Goal: Task Accomplishment & Management: Manage account settings

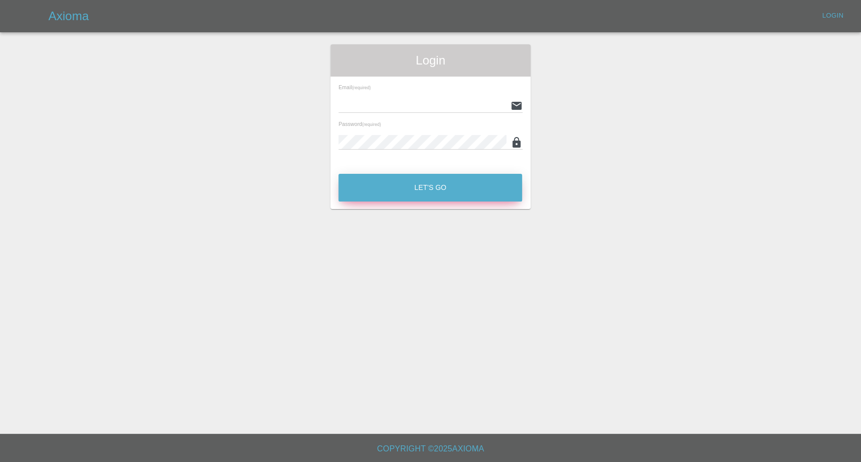
type input "afreen@axioma.co.uk"
click at [402, 191] on button "Let's Go" at bounding box center [430, 188] width 184 height 28
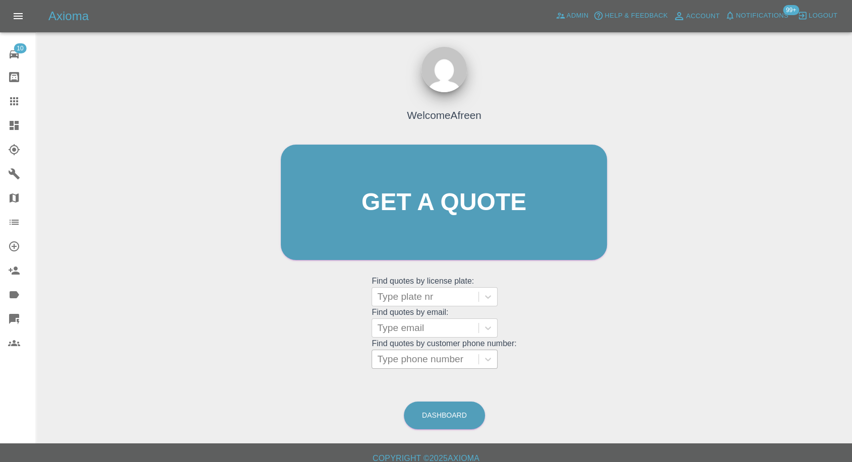
click at [409, 365] on div at bounding box center [425, 360] width 96 height 14
paste input "7718484050"
click at [381, 360] on input "7718484050" at bounding box center [405, 360] width 56 height 12
type input "07718484050"
click at [416, 360] on div at bounding box center [425, 360] width 96 height 14
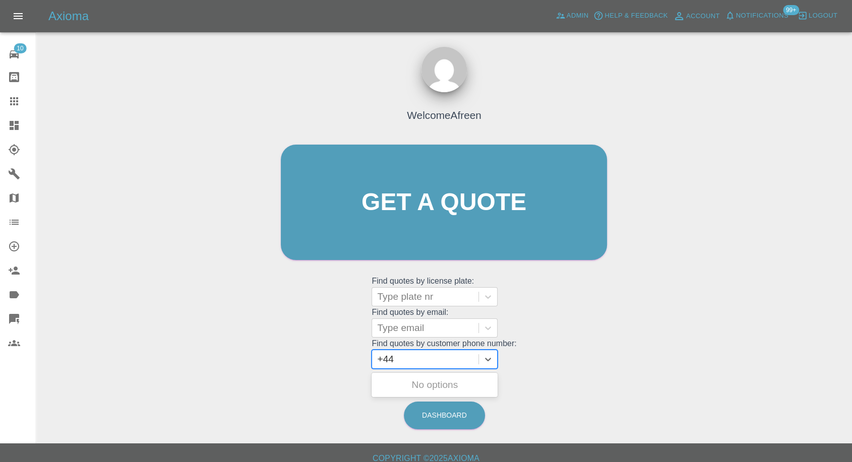
paste input "7718484050"
click at [397, 356] on input "+447718484050" at bounding box center [413, 360] width 73 height 12
click at [418, 360] on input "+44 7718484050" at bounding box center [415, 360] width 76 height 12
type input "+44 7718 484050"
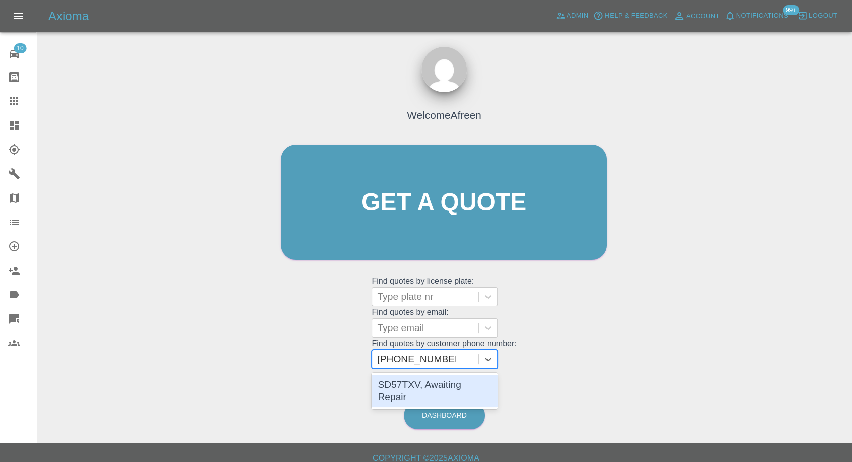
click at [428, 378] on div "SD57TXV, Awaiting Repair" at bounding box center [435, 391] width 126 height 32
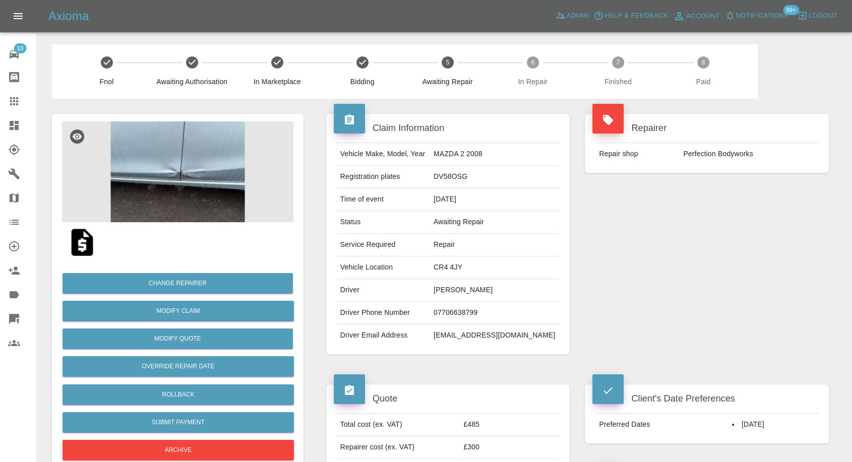
click at [692, 155] on td "Perfection Bodyworks" at bounding box center [749, 154] width 140 height 22
copy div "Perfection Bodyworks"
click at [9, 177] on icon at bounding box center [14, 174] width 12 height 12
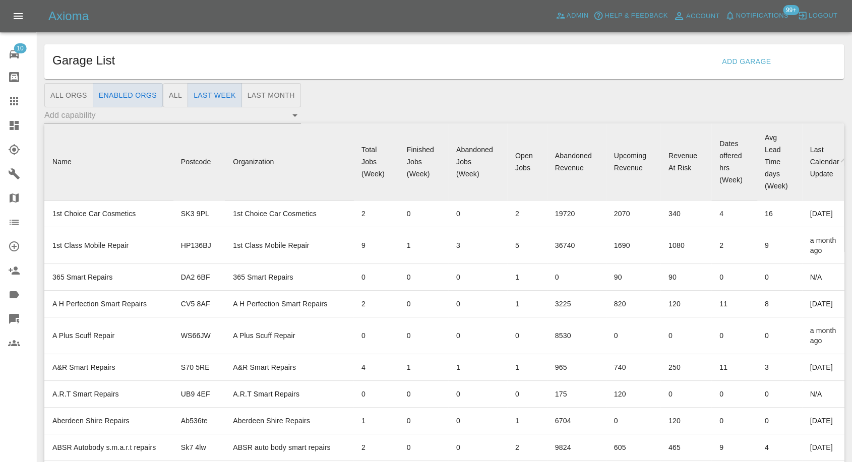
scroll to position [4418, 0]
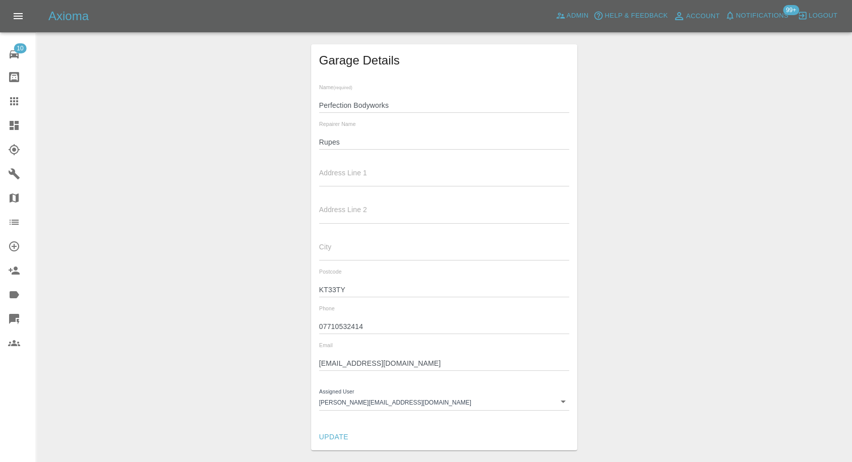
click at [335, 144] on input "Rupes" at bounding box center [444, 142] width 251 height 15
click at [339, 324] on input "07710532414" at bounding box center [444, 327] width 251 height 15
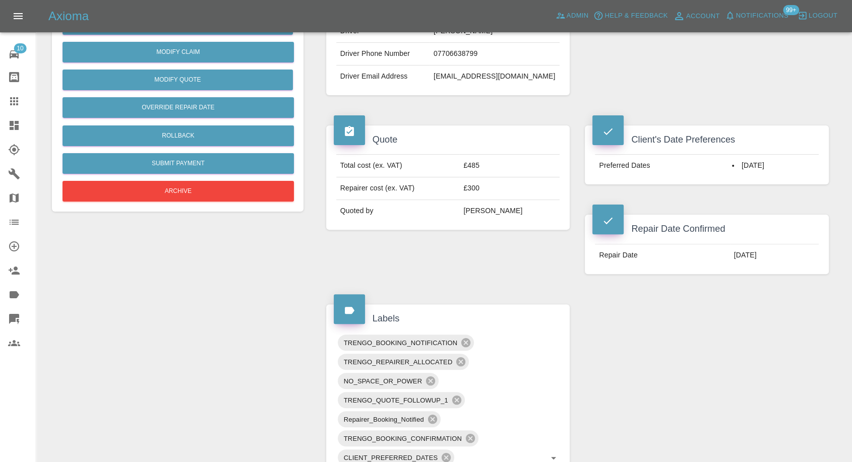
scroll to position [224, 0]
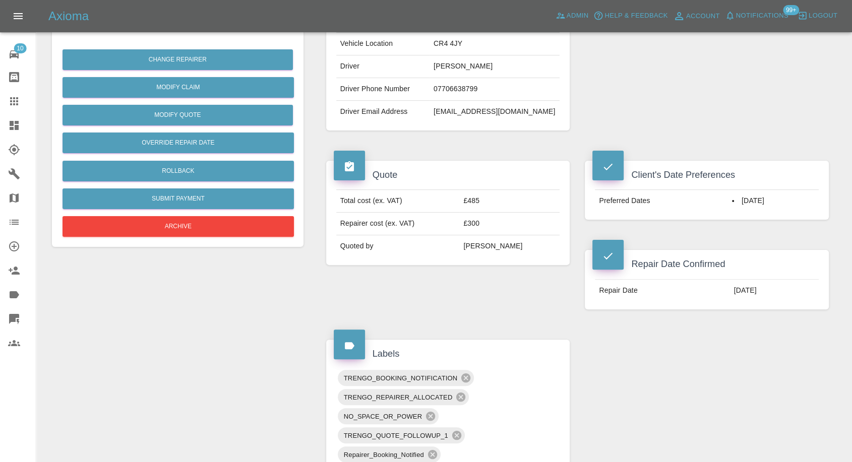
click at [475, 84] on td "07706638799" at bounding box center [495, 89] width 130 height 23
copy td "07706638799"
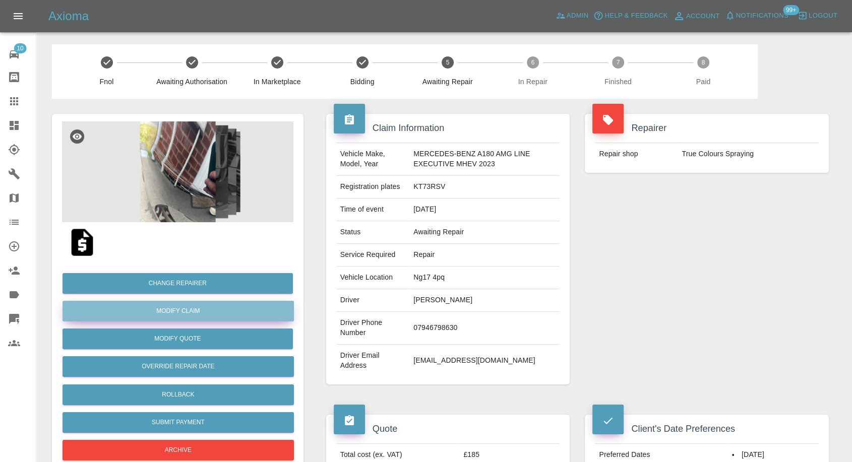
click at [186, 308] on link "Modify Claim" at bounding box center [178, 311] width 231 height 21
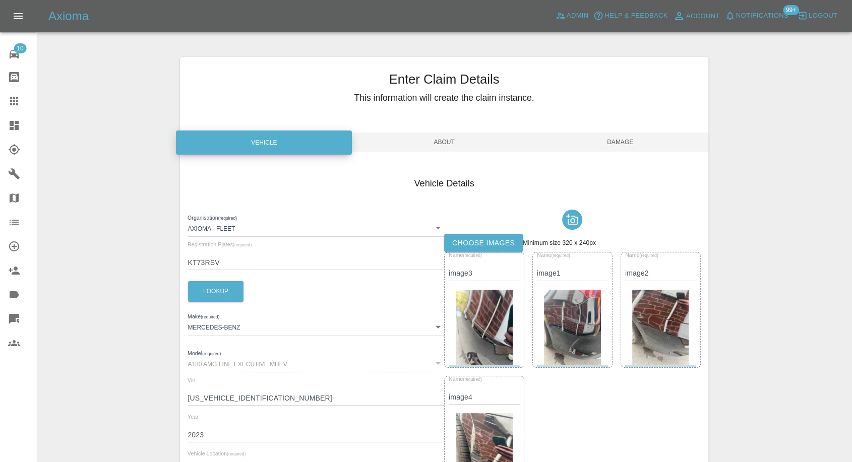
click at [494, 247] on label "Choose images" at bounding box center [483, 243] width 79 height 19
click at [0, 0] on input "Choose images" at bounding box center [0, 0] width 0 height 0
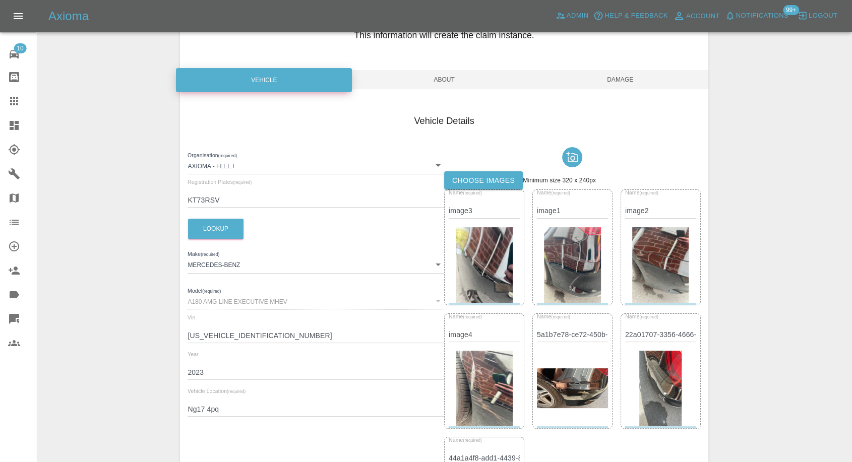
scroll to position [56, 0]
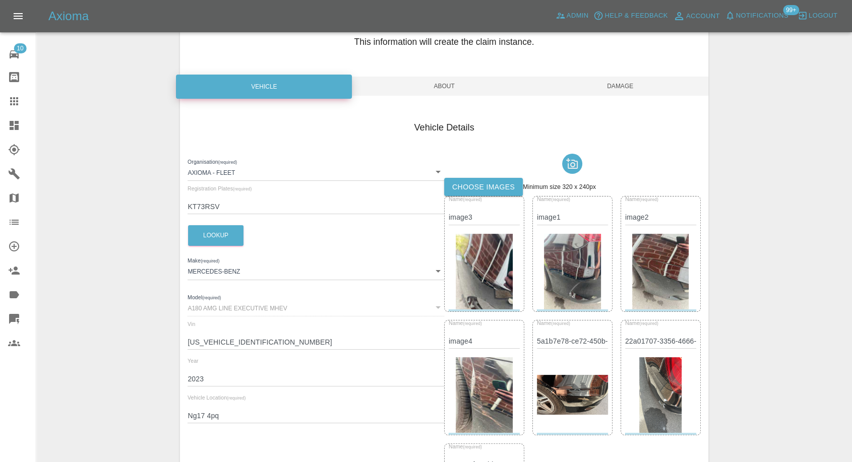
click at [632, 85] on span "Damage" at bounding box center [621, 86] width 176 height 19
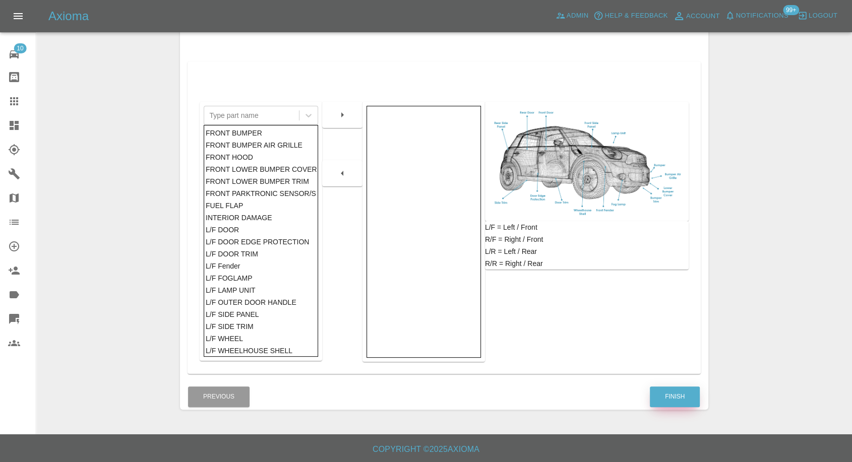
scroll to position [161, 0]
click at [667, 402] on button "Finish" at bounding box center [675, 397] width 50 height 21
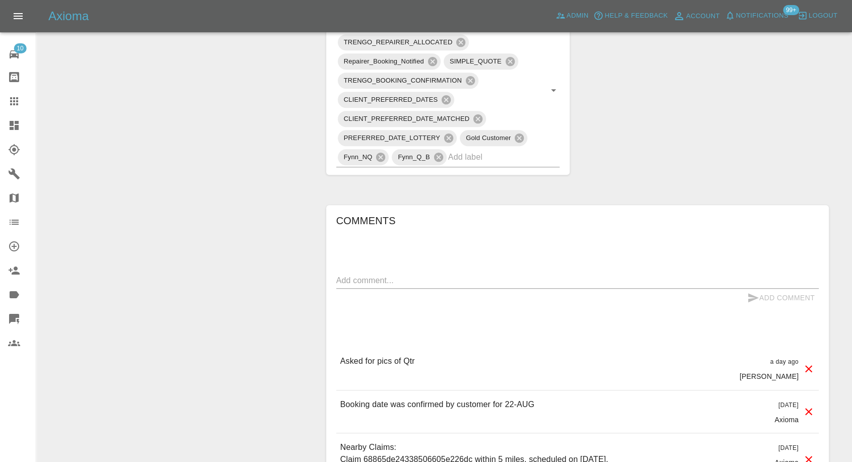
scroll to position [616, 0]
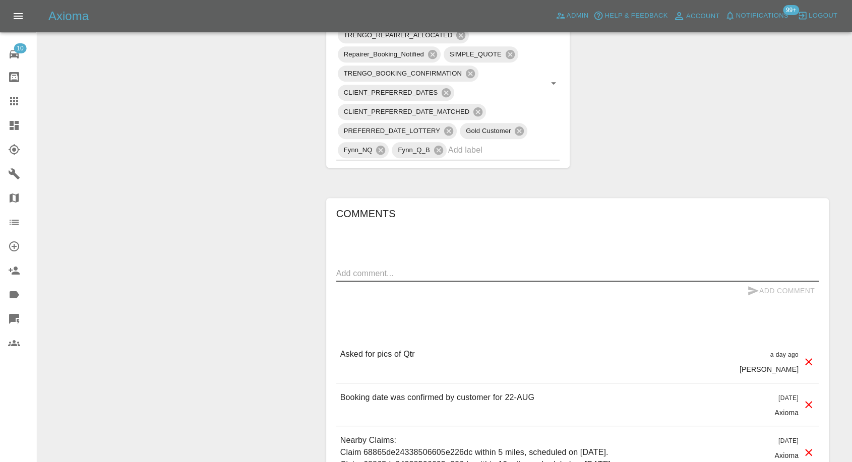
click at [378, 272] on textarea at bounding box center [577, 274] width 483 height 12
type textarea "Images added"
click at [753, 290] on icon "submit" at bounding box center [753, 291] width 12 height 12
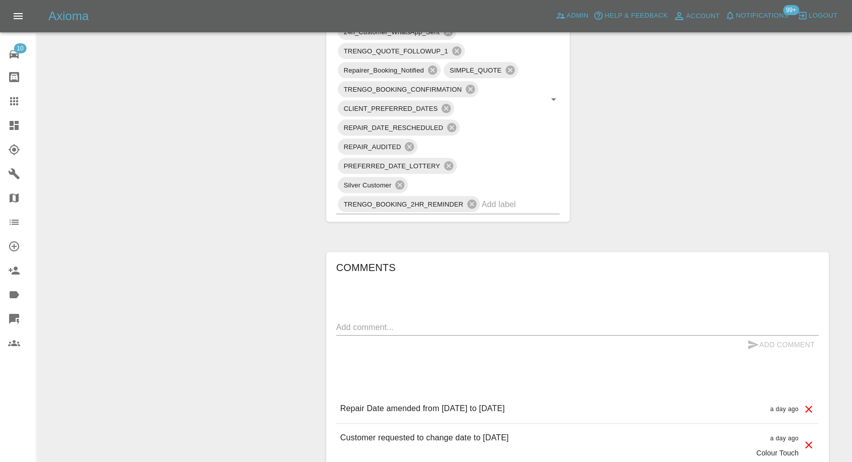
scroll to position [616, 0]
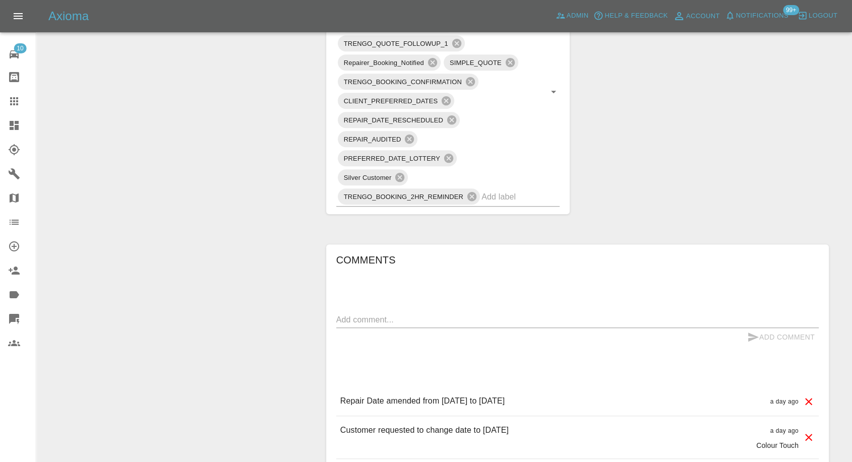
click at [472, 314] on textarea at bounding box center [577, 320] width 483 height 12
paste textarea "We have parking right in front of our house so no problem at all."
type textarea "We have parking right in front of our house so no problem at all."
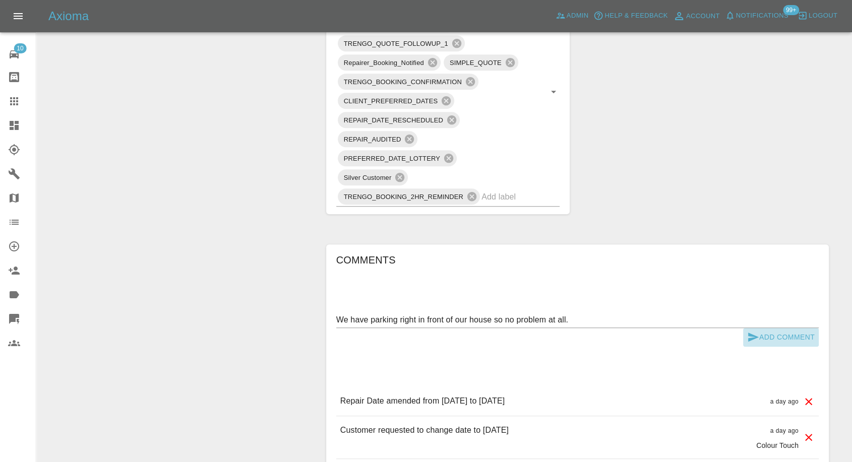
click at [753, 338] on icon "submit" at bounding box center [753, 337] width 11 height 9
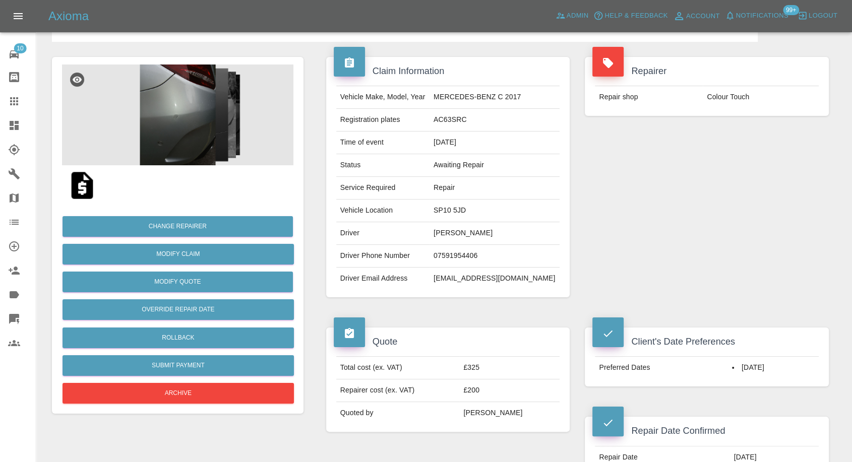
scroll to position [0, 0]
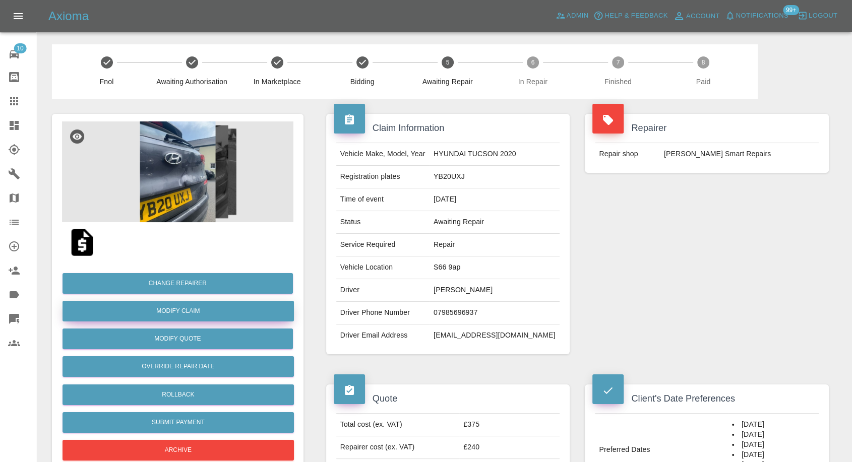
click at [168, 305] on link "Modify Claim" at bounding box center [178, 311] width 231 height 21
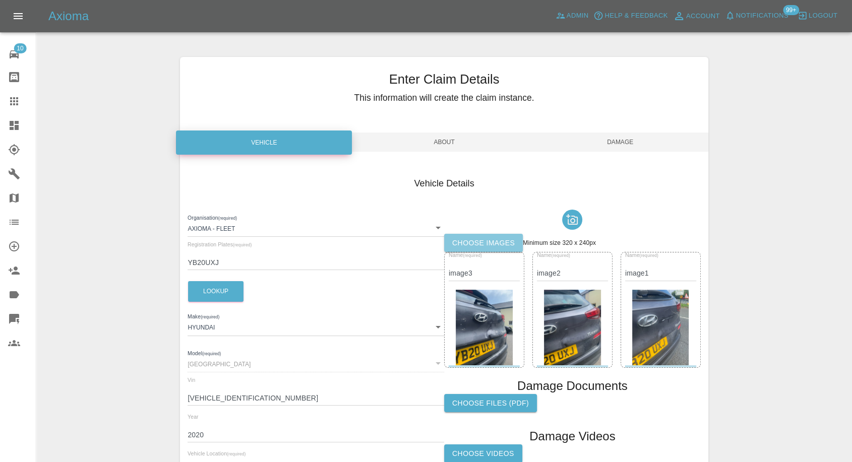
click at [494, 241] on label "Choose images" at bounding box center [483, 243] width 79 height 19
click at [0, 0] on input "Choose images" at bounding box center [0, 0] width 0 height 0
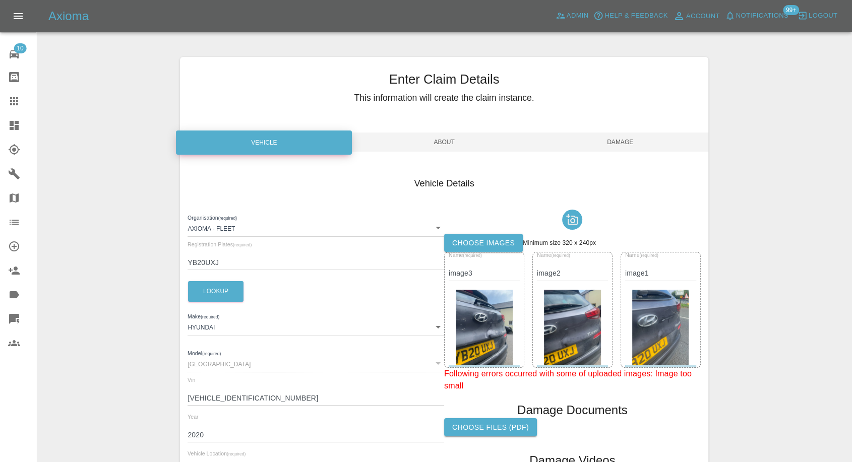
click at [15, 110] on link "Claims" at bounding box center [18, 101] width 36 height 24
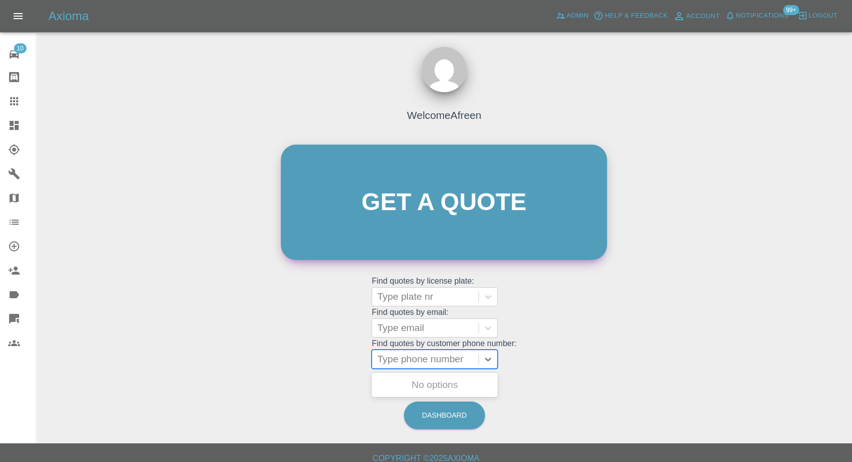
drag, startPoint x: 395, startPoint y: 360, endPoint x: 319, endPoint y: 231, distance: 149.3
click at [395, 360] on div at bounding box center [425, 360] width 96 height 14
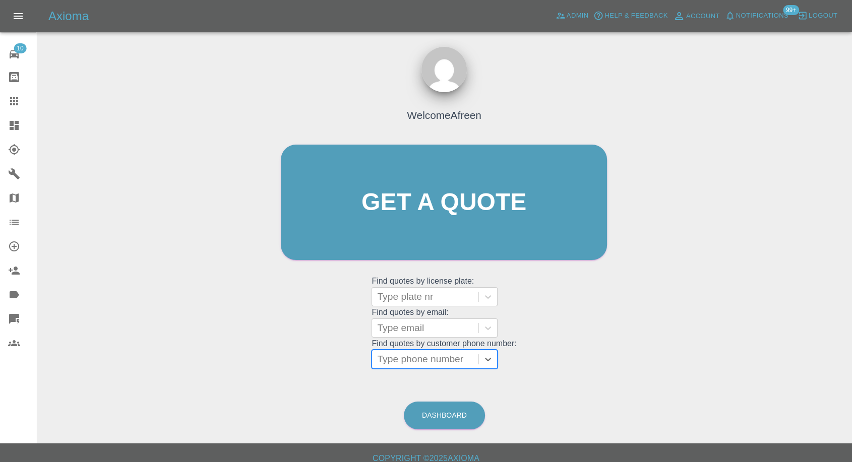
paste input "07776086415"
type input "07776086415"
click at [423, 387] on div "HC09HAY, Awaiting Repair" at bounding box center [435, 391] width 126 height 32
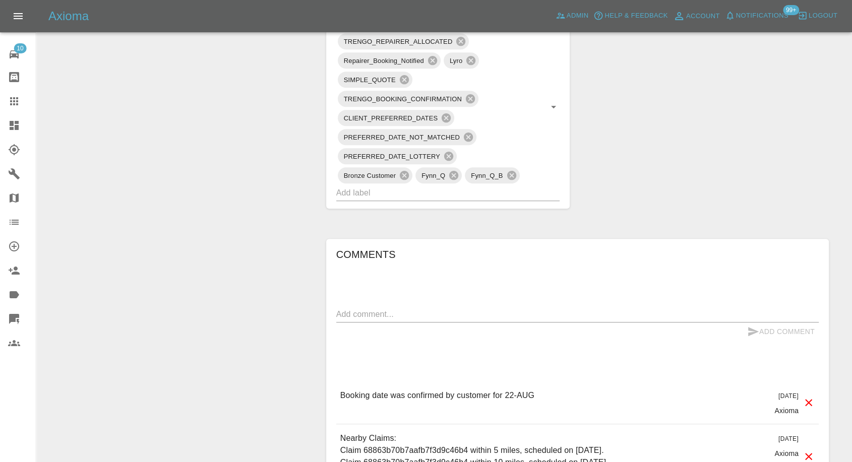
scroll to position [616, 0]
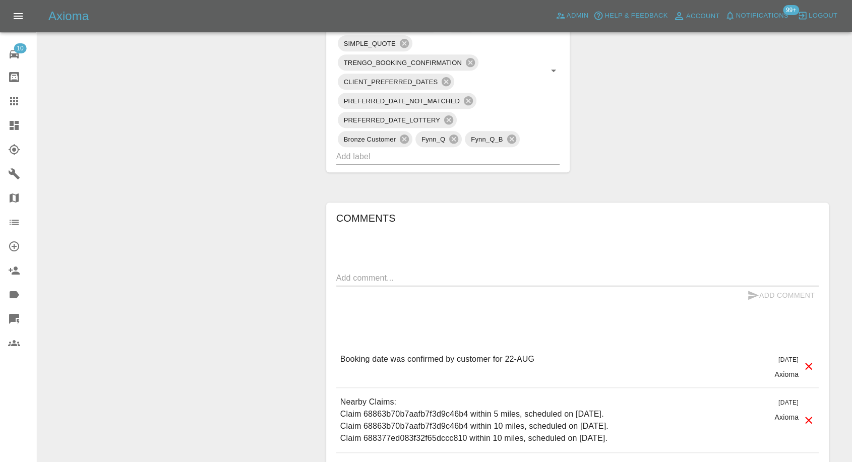
click at [430, 266] on div "Comments x Add Comment Booking date was confirmed by customer for 22-AUG 10 day…" at bounding box center [577, 366] width 483 height 313
click at [428, 284] on div "x" at bounding box center [577, 278] width 483 height 16
paste textarea "It's ok as we have a driveway and access to a power supply won't be a problem"
type textarea "It's ok as we have a driveway and access to a power supply won't be a problem"
click at [750, 294] on icon "submit" at bounding box center [753, 295] width 11 height 9
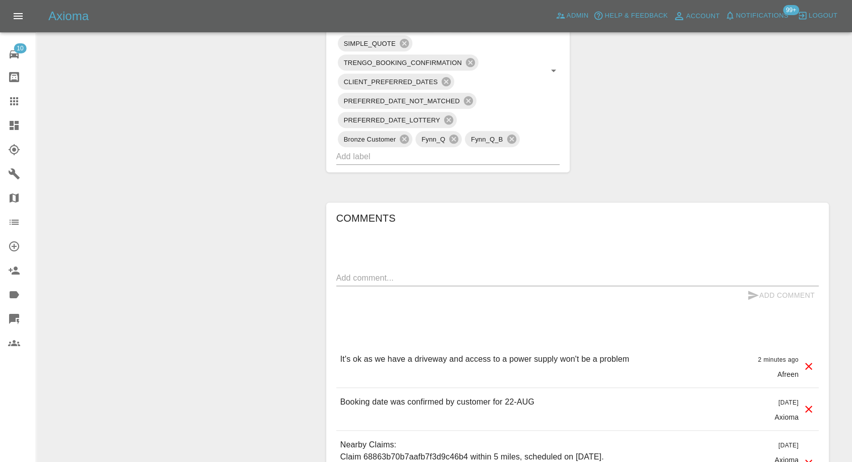
click at [13, 108] on link "Claims" at bounding box center [18, 101] width 36 height 24
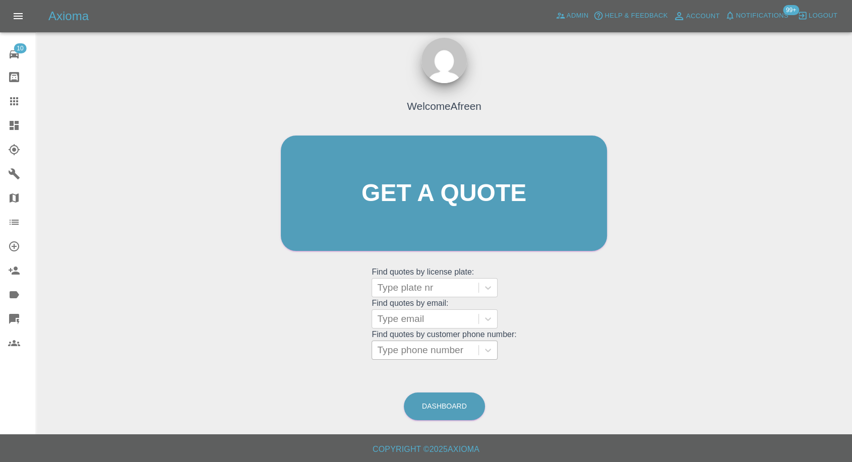
click at [425, 351] on div at bounding box center [425, 350] width 96 height 14
paste input "07539435502"
type input "07539435502"
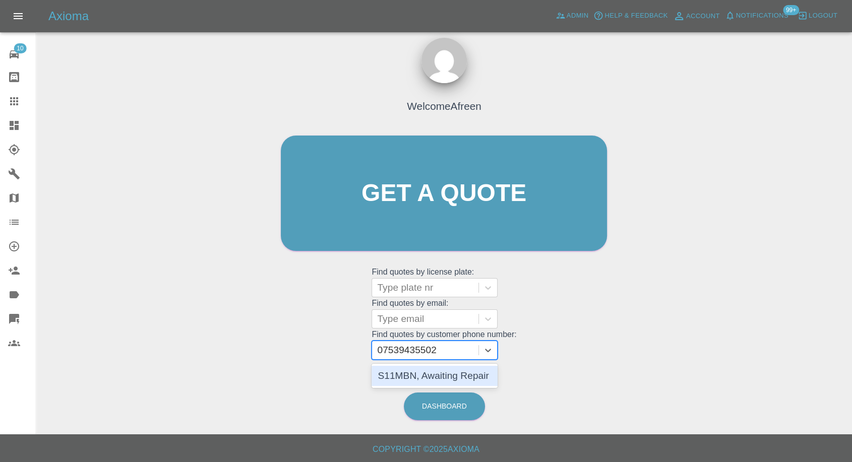
click at [418, 378] on div "S11MBN, Awaiting Repair" at bounding box center [435, 376] width 126 height 20
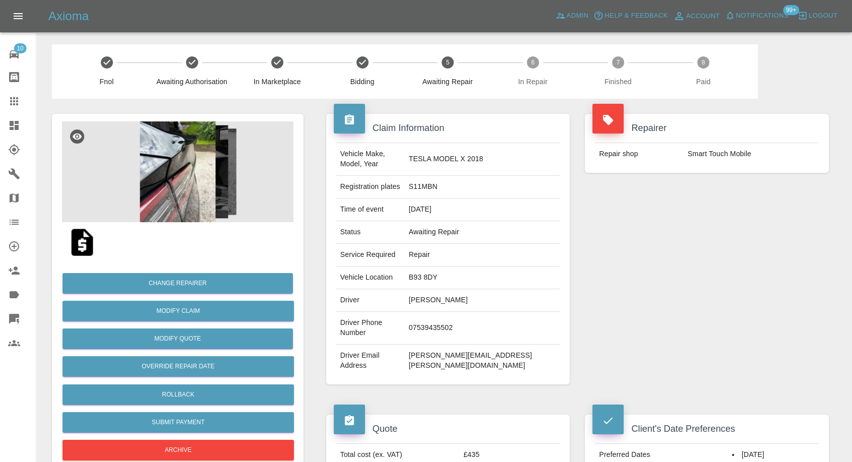
click at [462, 400] on div "Quote Total cost (ex. VAT) £435 Repairer cost (ex. VAT) £300 Quoted by George C…" at bounding box center [448, 467] width 259 height 135
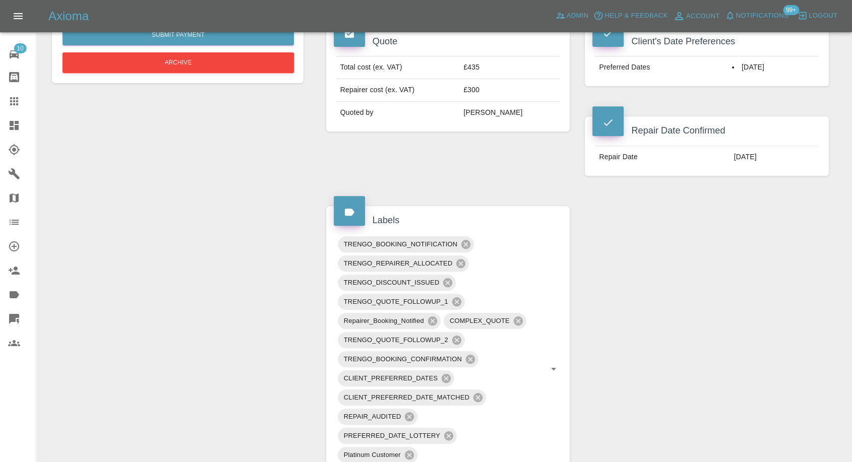
scroll to position [560, 0]
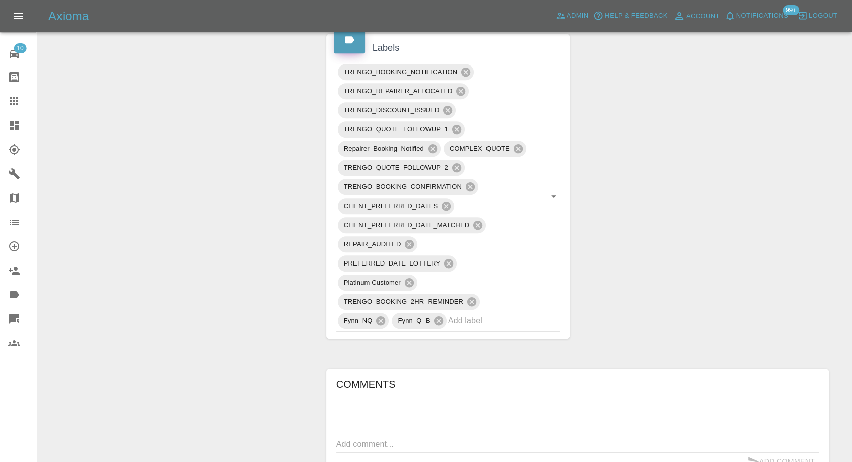
click at [399, 439] on textarea at bounding box center [577, 445] width 483 height 12
type textarea "Images added"
click at [750, 457] on icon "submit" at bounding box center [753, 461] width 11 height 9
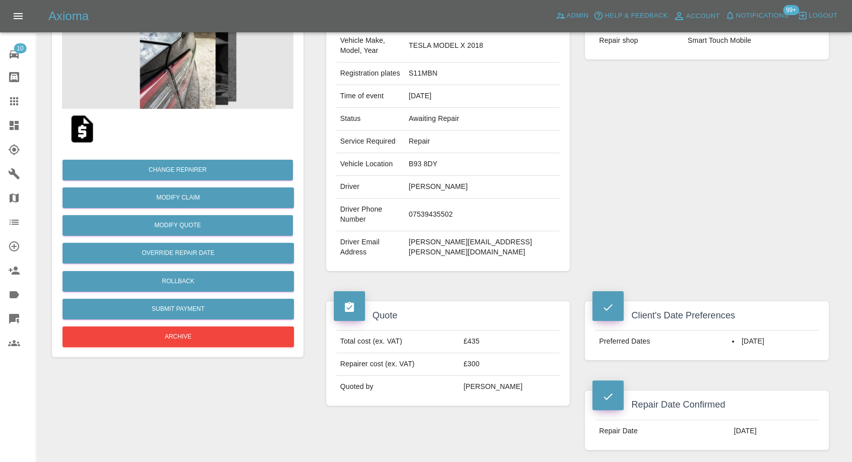
scroll to position [112, 0]
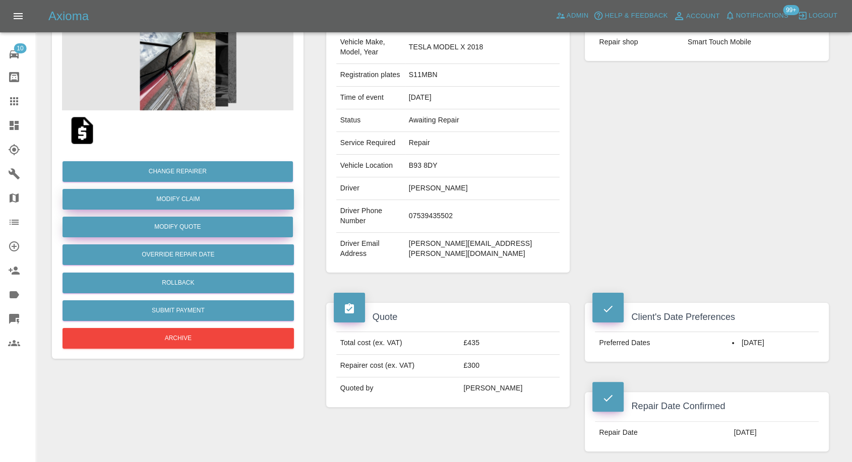
drag, startPoint x: 169, startPoint y: 199, endPoint x: 215, endPoint y: 217, distance: 49.1
click at [169, 199] on link "Modify Claim" at bounding box center [178, 199] width 231 height 21
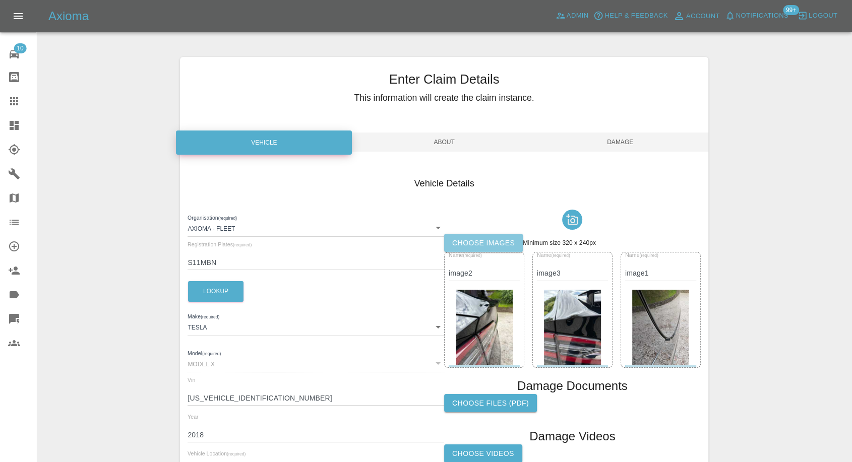
click at [479, 242] on label "Choose images" at bounding box center [483, 243] width 79 height 19
click at [0, 0] on input "Choose images" at bounding box center [0, 0] width 0 height 0
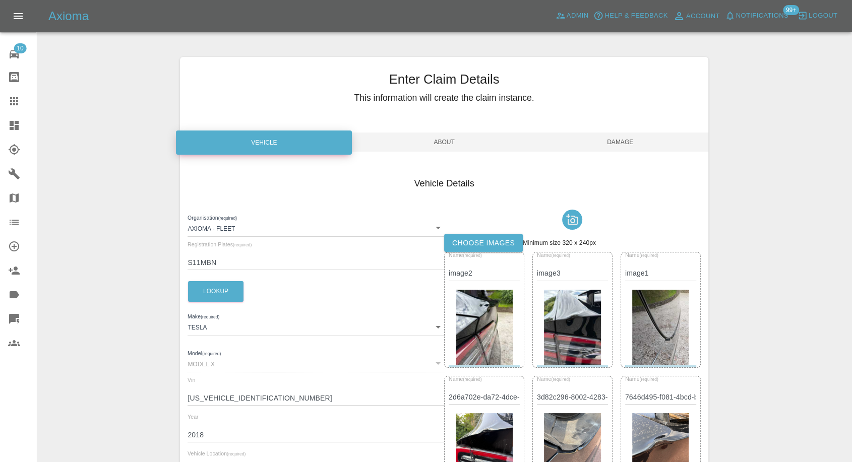
click at [623, 143] on span "Damage" at bounding box center [621, 142] width 176 height 19
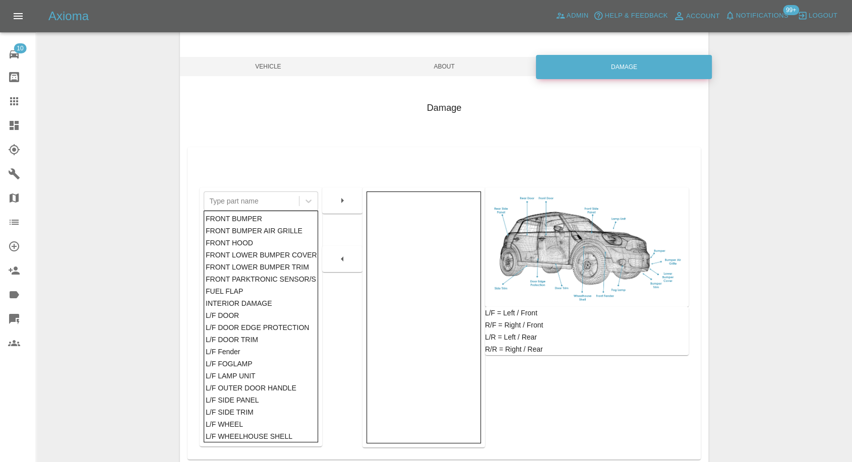
scroll to position [105, 0]
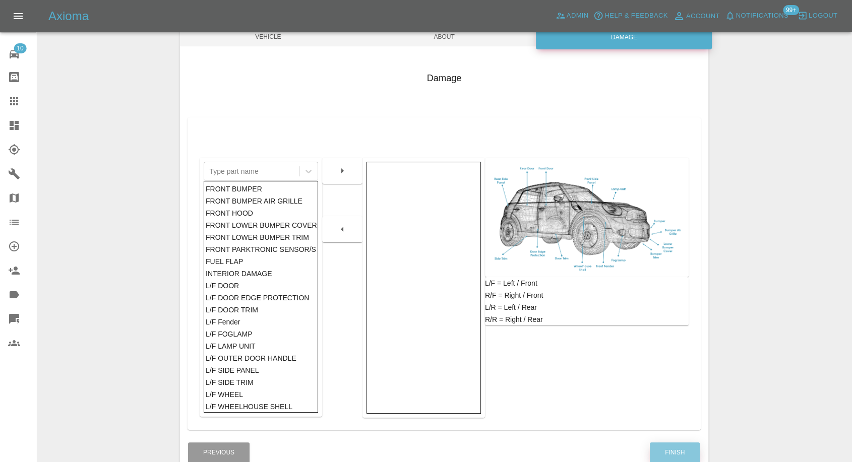
click at [671, 447] on button "Finish" at bounding box center [675, 453] width 50 height 21
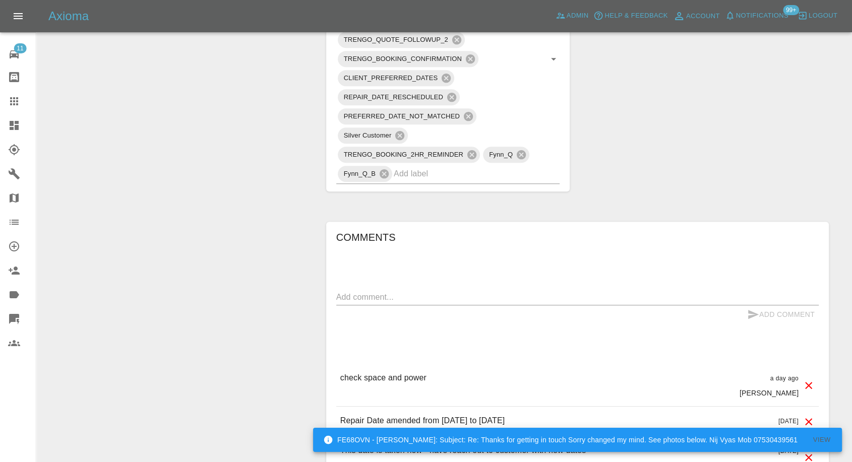
scroll to position [616, 0]
drag, startPoint x: 407, startPoint y: 295, endPoint x: 400, endPoint y: 296, distance: 7.1
click at [405, 295] on textarea at bounding box center [577, 295] width 483 height 12
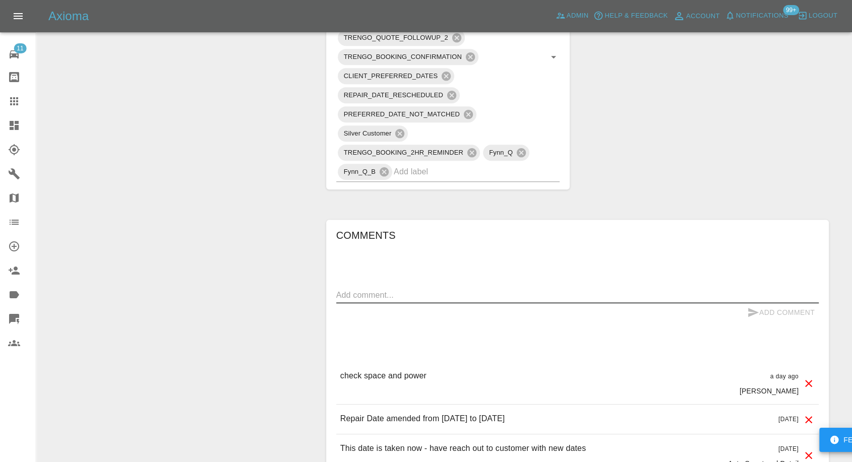
paste textarea "es I will provide parking and access to power outlet"
click at [338, 294] on textarea "es I will provide parking and access to power outlet" at bounding box center [577, 295] width 483 height 12
type textarea "Yes I will provide parking and access to power outlet"
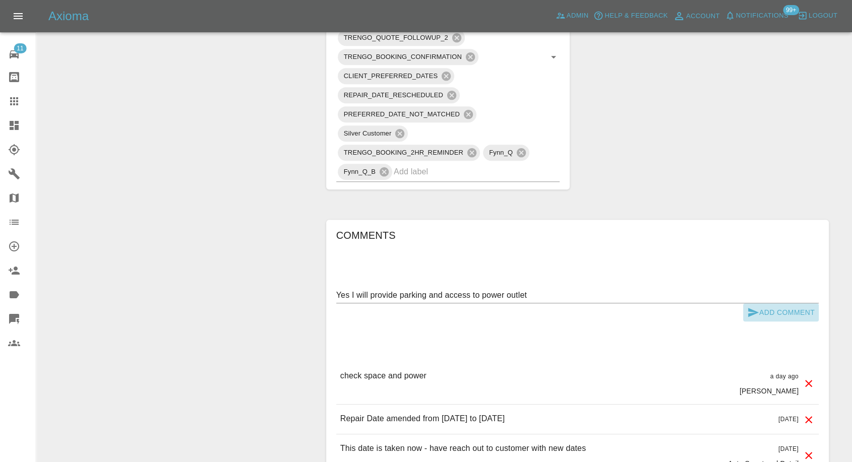
click at [747, 309] on icon "submit" at bounding box center [753, 313] width 12 height 12
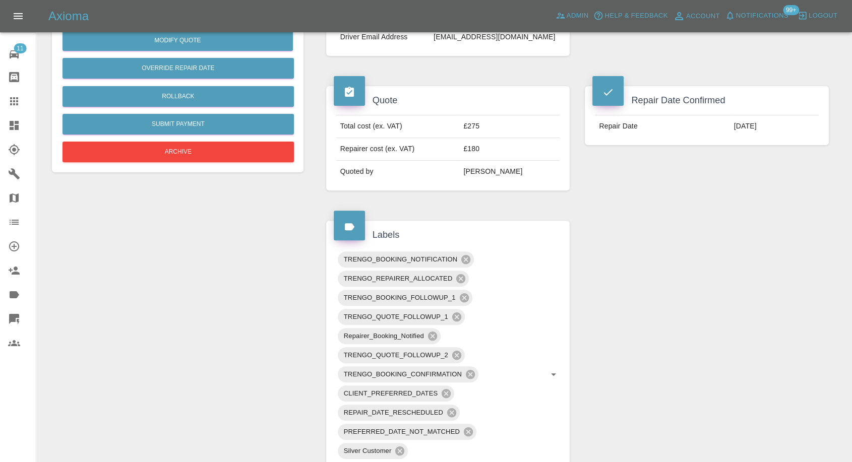
scroll to position [224, 0]
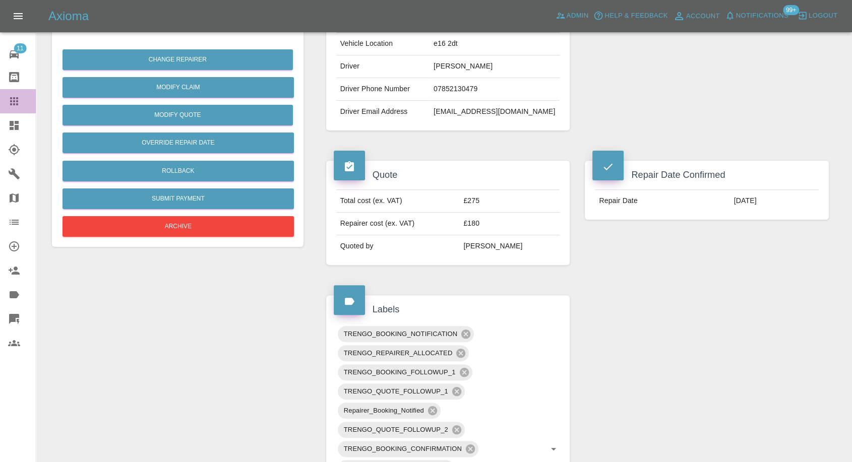
drag, startPoint x: 10, startPoint y: 101, endPoint x: 415, endPoint y: 355, distance: 477.4
click at [11, 101] on icon at bounding box center [14, 101] width 8 height 8
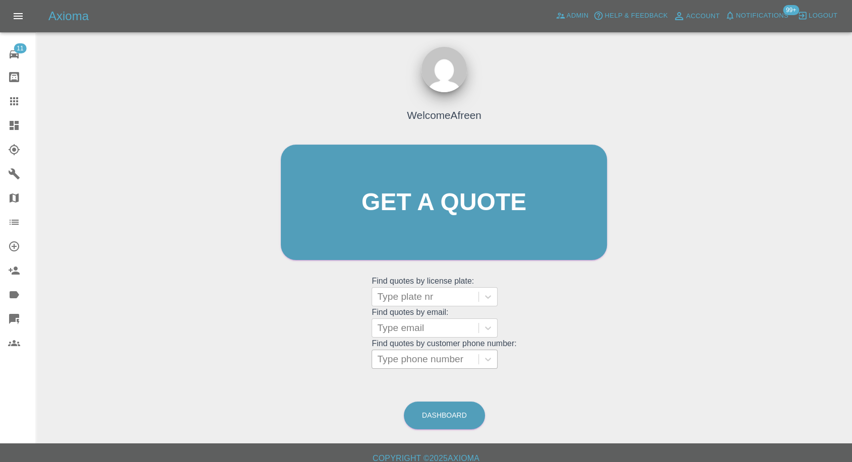
click at [433, 358] on div at bounding box center [425, 360] width 96 height 14
paste input "07814137577"
type input "07814137577"
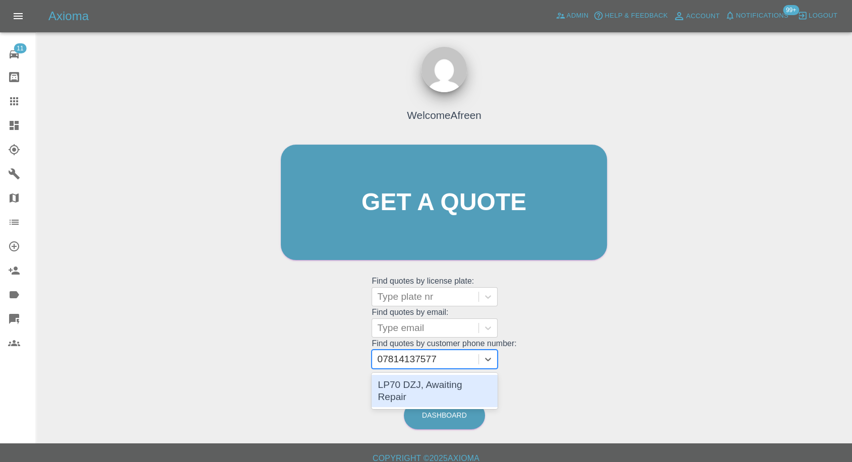
click at [423, 383] on div "LP70 DZJ, Awaiting Repair" at bounding box center [435, 391] width 126 height 32
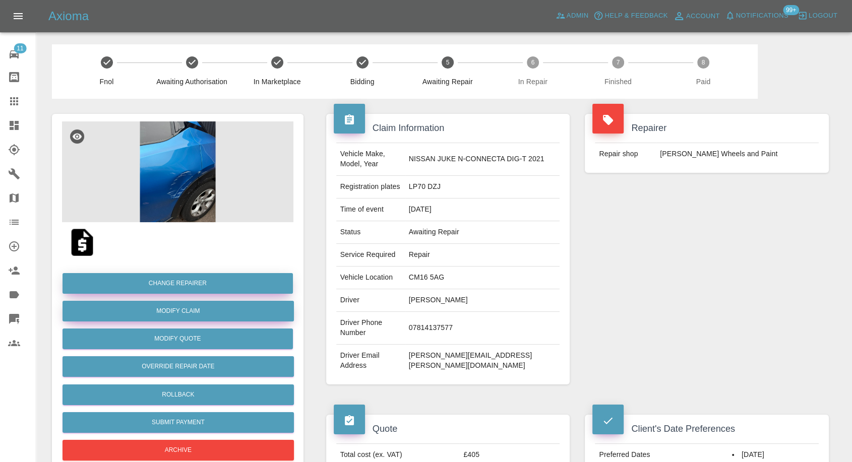
drag, startPoint x: 196, startPoint y: 314, endPoint x: 173, endPoint y: 294, distance: 30.0
click at [196, 314] on link "Modify Claim" at bounding box center [178, 311] width 231 height 21
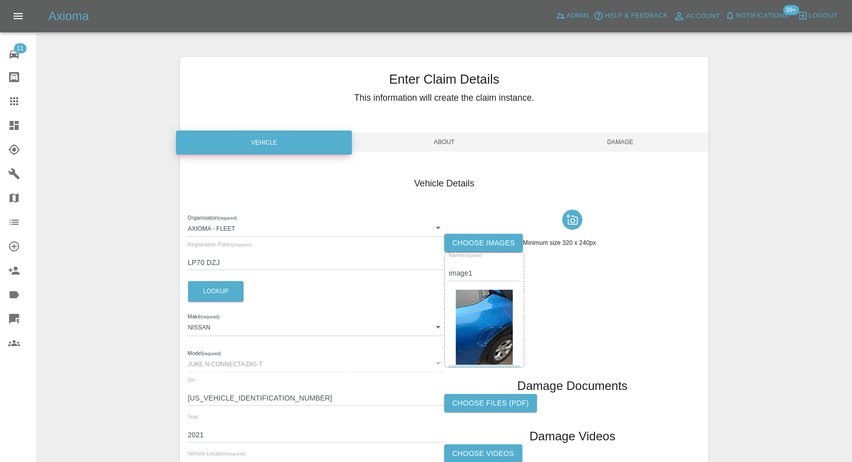
click at [478, 249] on label "Choose images" at bounding box center [483, 243] width 79 height 19
click at [0, 0] on input "Choose images" at bounding box center [0, 0] width 0 height 0
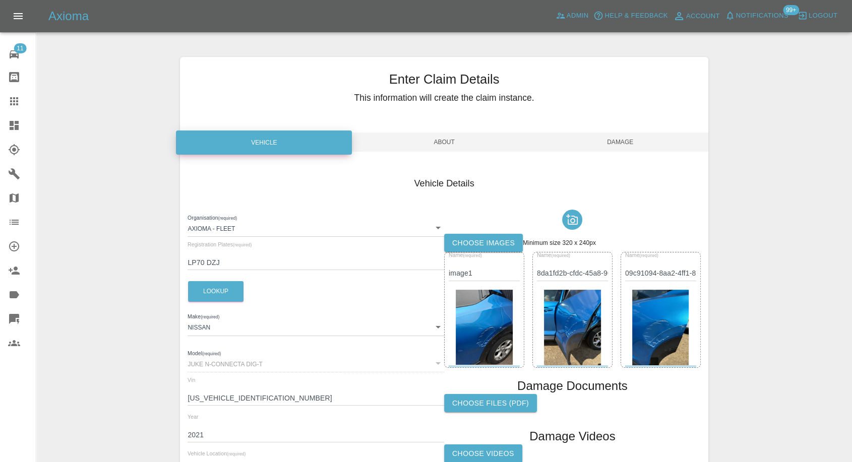
click at [477, 243] on label "Choose images" at bounding box center [483, 243] width 79 height 19
click at [0, 0] on input "Choose images" at bounding box center [0, 0] width 0 height 0
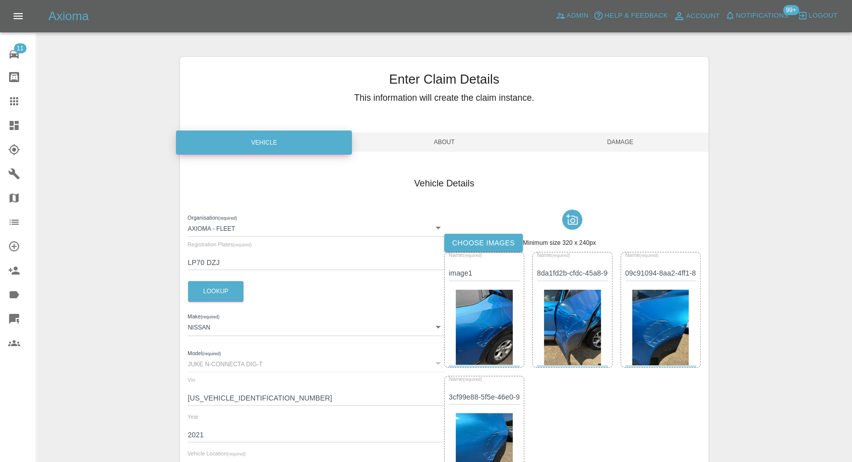
click at [483, 247] on label "Choose images" at bounding box center [483, 243] width 79 height 19
click at [0, 0] on input "Choose images" at bounding box center [0, 0] width 0 height 0
click at [633, 141] on span "Damage" at bounding box center [621, 142] width 176 height 19
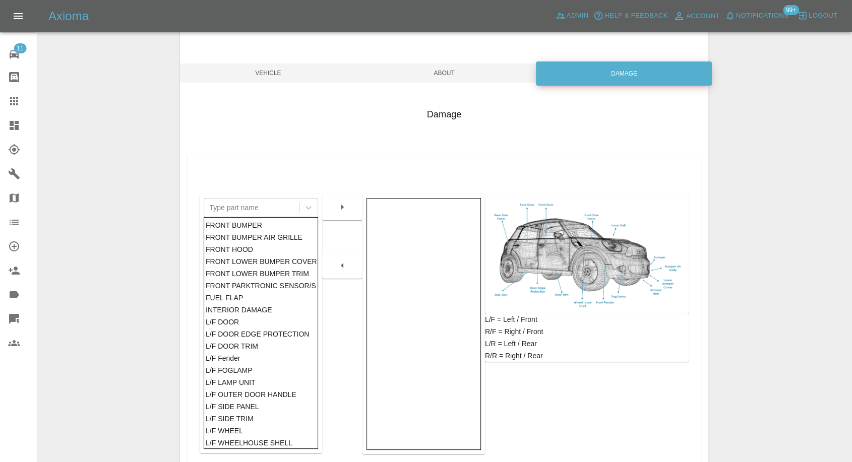
scroll to position [161, 0]
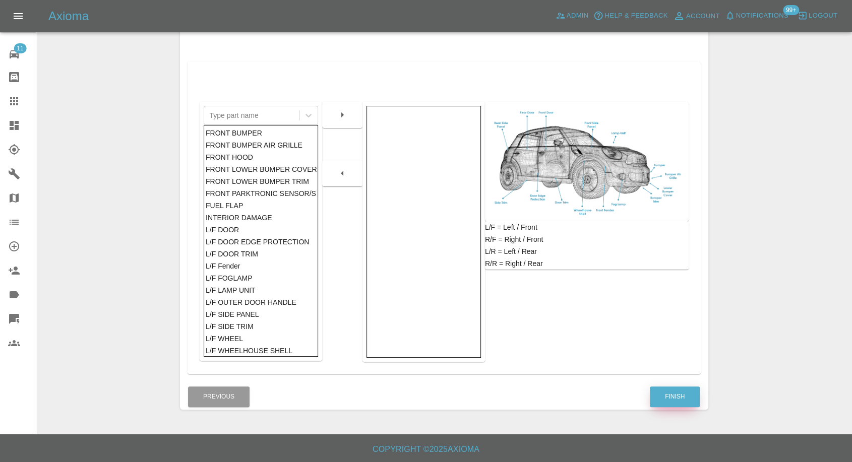
click at [682, 396] on button "Finish" at bounding box center [675, 397] width 50 height 21
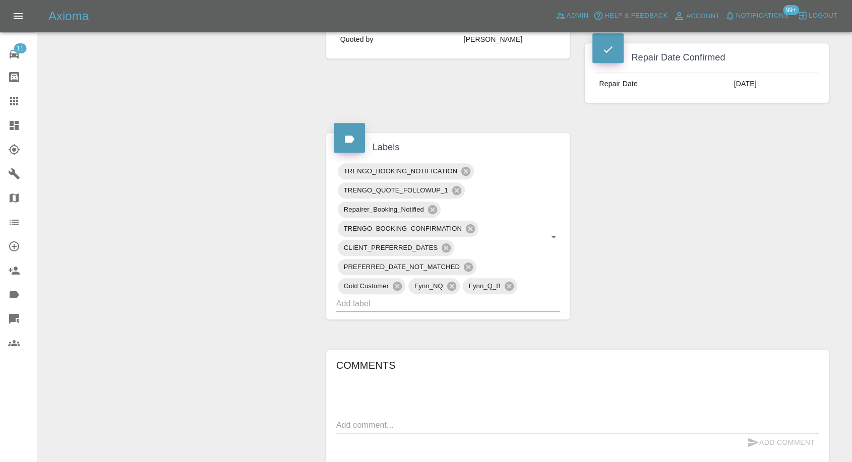
scroll to position [560, 0]
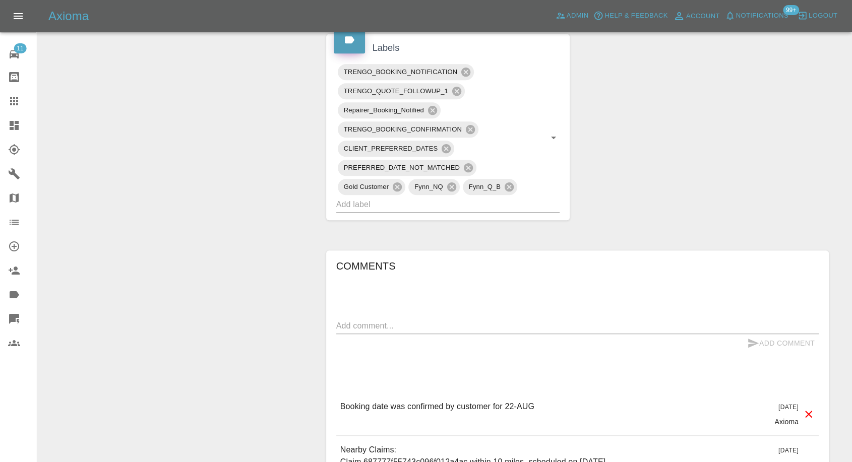
click at [381, 293] on div "Comments x Add Comment Booking date was confirmed by customer for 22-AUG 24 day…" at bounding box center [577, 420] width 483 height 325
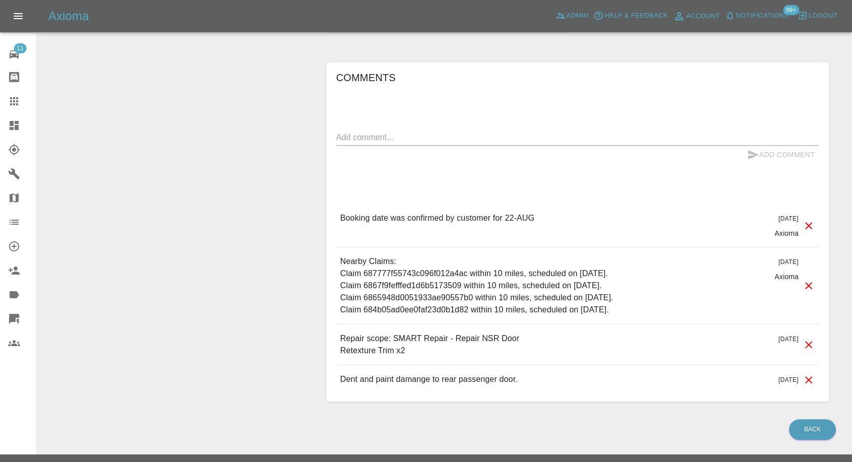
click at [424, 132] on textarea at bounding box center [577, 138] width 483 height 12
type textarea "Images added"
click at [750, 149] on icon "submit" at bounding box center [753, 155] width 12 height 12
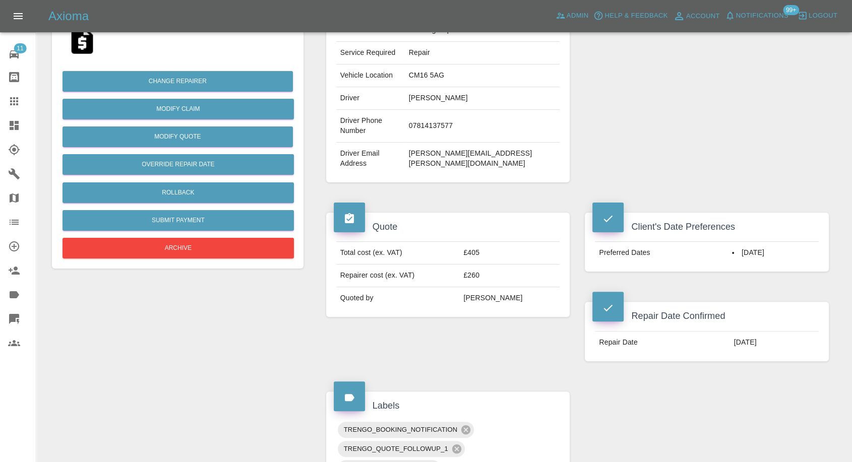
scroll to position [0, 0]
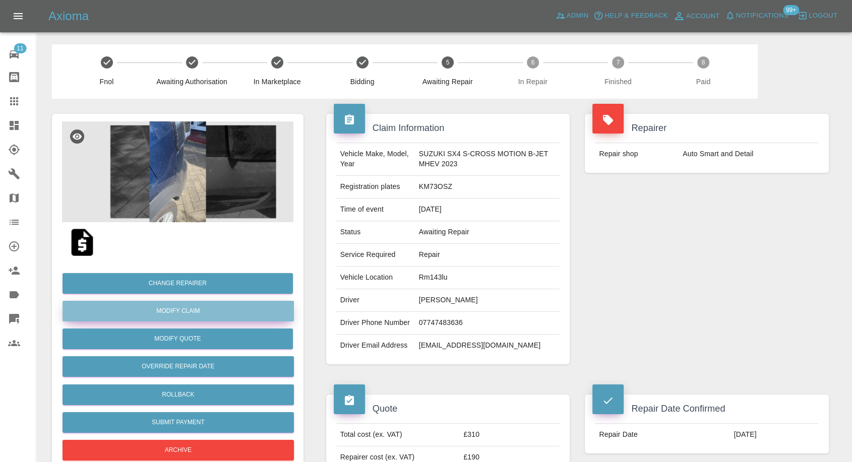
click at [187, 313] on link "Modify Claim" at bounding box center [178, 311] width 231 height 21
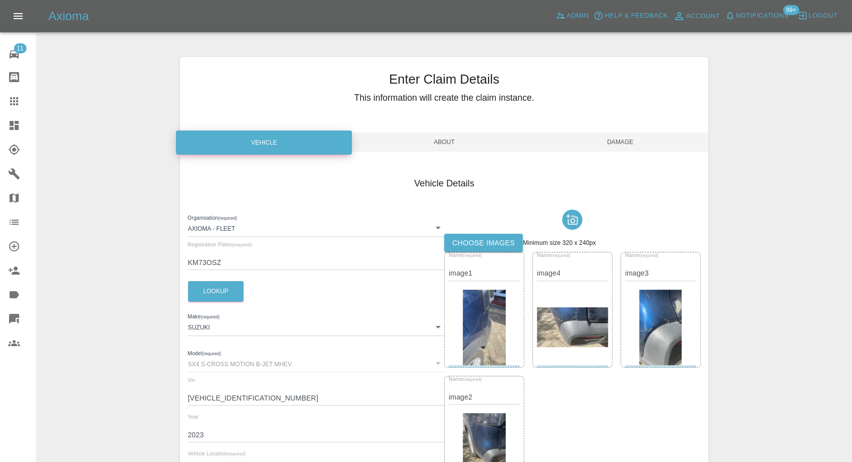
click at [487, 245] on label "Choose images" at bounding box center [483, 243] width 79 height 19
click at [0, 0] on input "Choose images" at bounding box center [0, 0] width 0 height 0
click at [460, 238] on label "Choose images" at bounding box center [483, 243] width 79 height 19
click at [0, 0] on input "Choose images" at bounding box center [0, 0] width 0 height 0
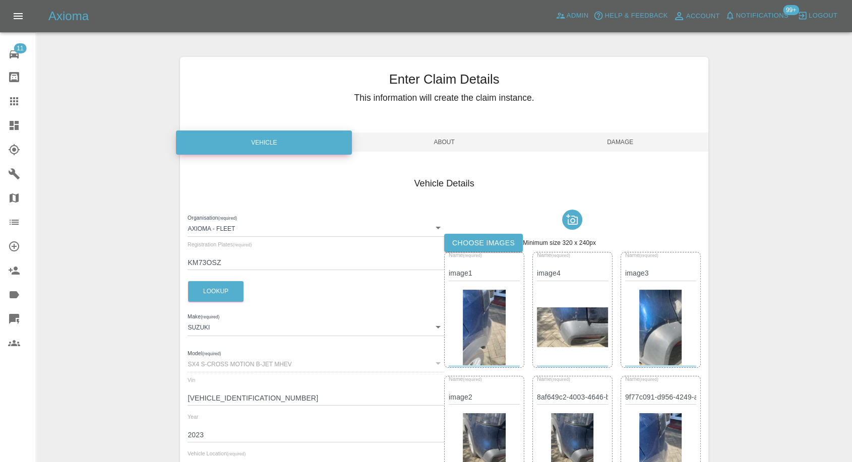
drag, startPoint x: 635, startPoint y: 141, endPoint x: 636, endPoint y: 171, distance: 29.8
click at [634, 142] on span "Damage" at bounding box center [621, 142] width 176 height 19
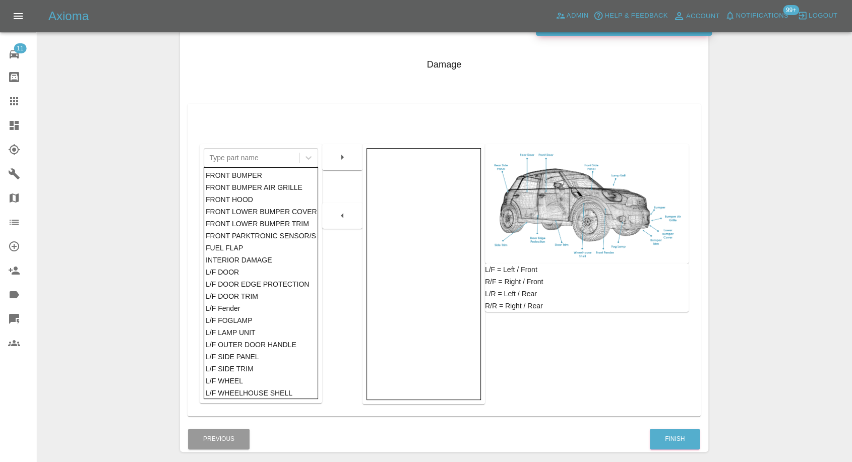
scroll to position [161, 0]
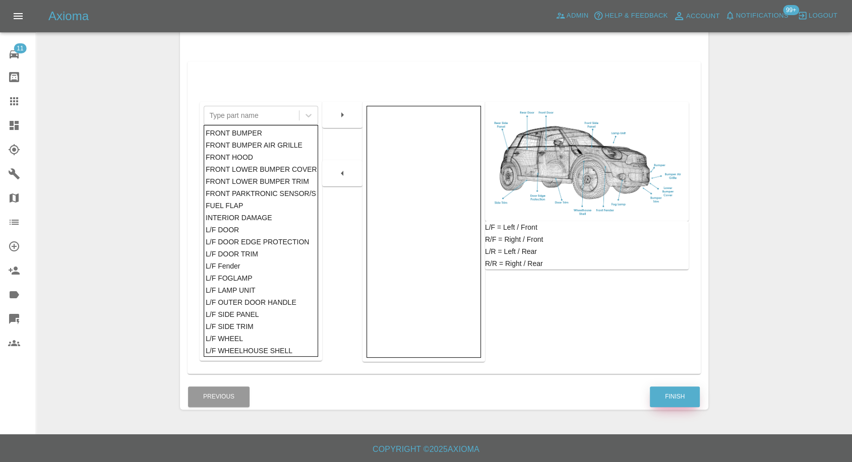
click at [667, 391] on button "Finish" at bounding box center [675, 397] width 50 height 21
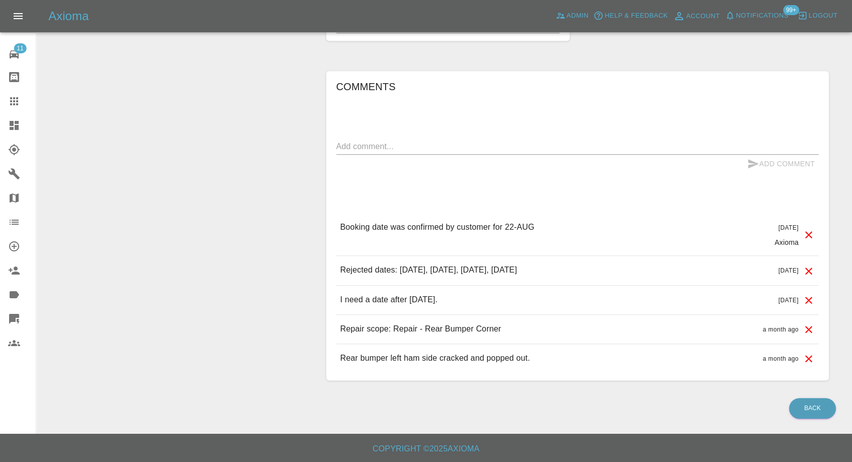
scroll to position [729, 0]
click at [452, 160] on div "Add Comment" at bounding box center [577, 164] width 483 height 19
click at [456, 147] on textarea at bounding box center [577, 147] width 483 height 12
type textarea "Images added"
click at [747, 163] on icon "submit" at bounding box center [753, 164] width 12 height 12
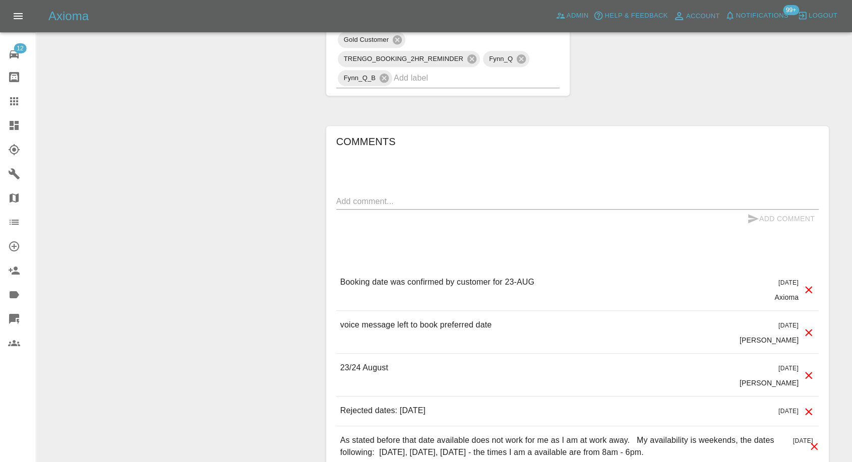
scroll to position [672, 0]
click at [362, 200] on textarea at bounding box center [577, 201] width 483 height 12
paste textarea "Hi yes there is off street parking and should have no issues with the repairs g…"
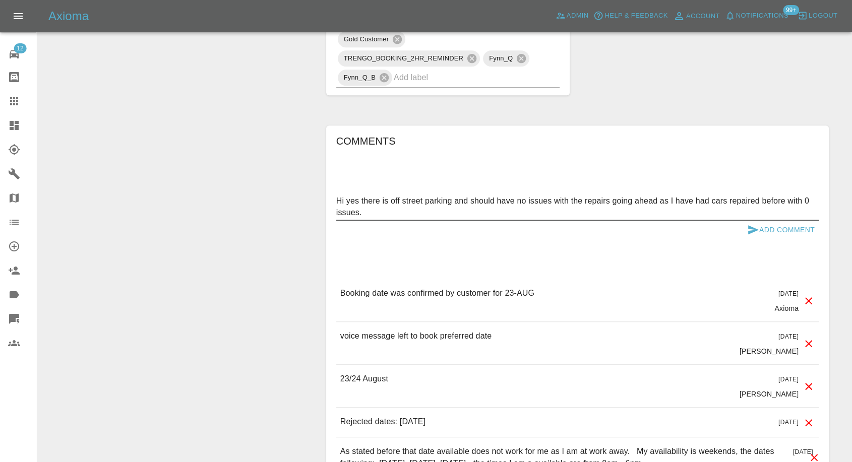
type textarea "Hi yes there is off street parking and should have no issues with the repairs g…"
click at [754, 229] on icon "submit" at bounding box center [753, 230] width 12 height 12
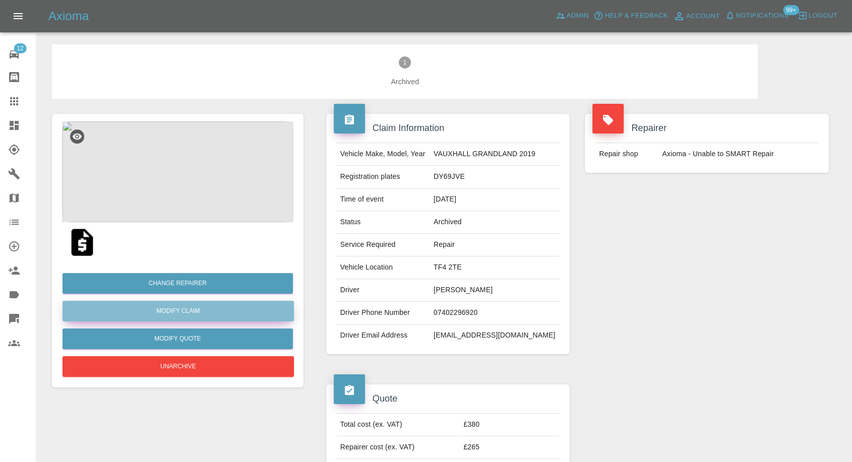
click at [196, 310] on link "Modify Claim" at bounding box center [178, 311] width 231 height 21
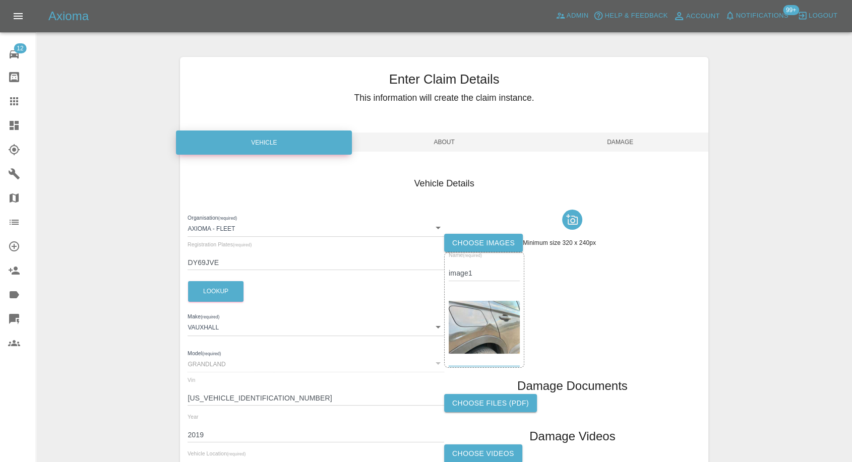
click at [480, 250] on label "Choose images" at bounding box center [483, 243] width 79 height 19
click at [0, 0] on input "Choose images" at bounding box center [0, 0] width 0 height 0
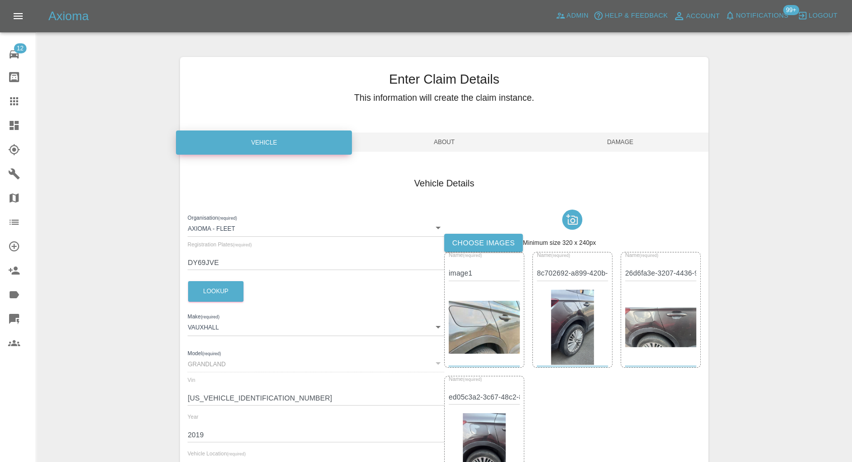
drag, startPoint x: 627, startPoint y: 139, endPoint x: 625, endPoint y: 170, distance: 31.8
click at [626, 143] on span "Damage" at bounding box center [621, 142] width 176 height 19
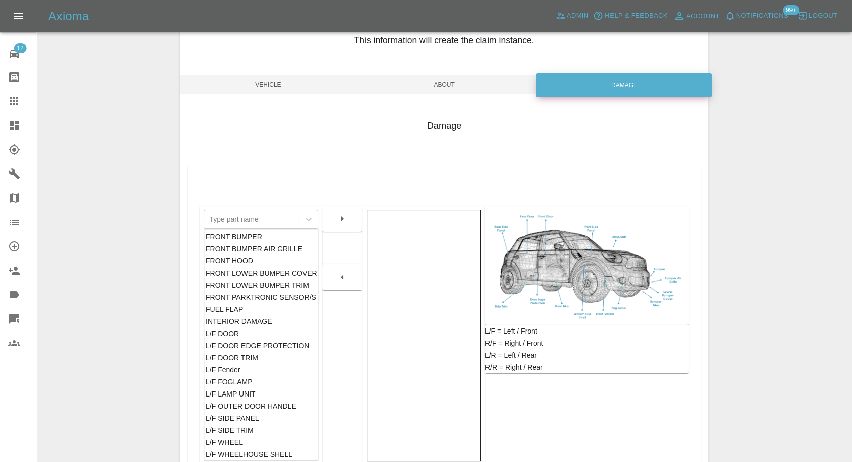
scroll to position [161, 0]
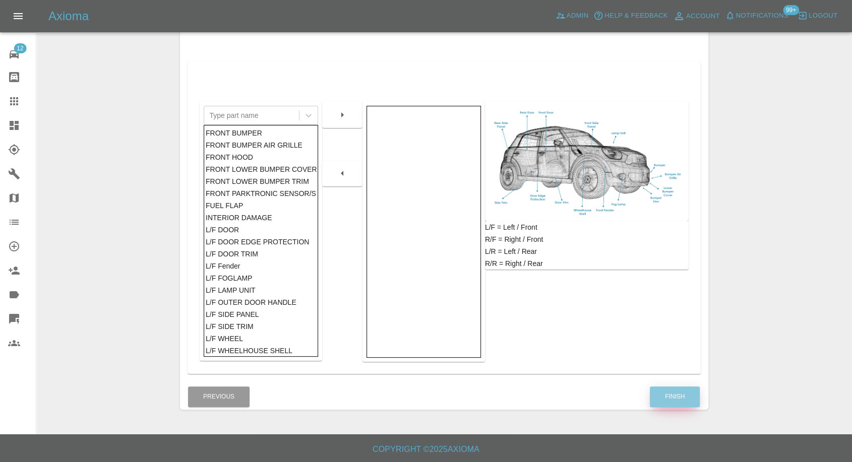
click at [668, 396] on button "Finish" at bounding box center [675, 397] width 50 height 21
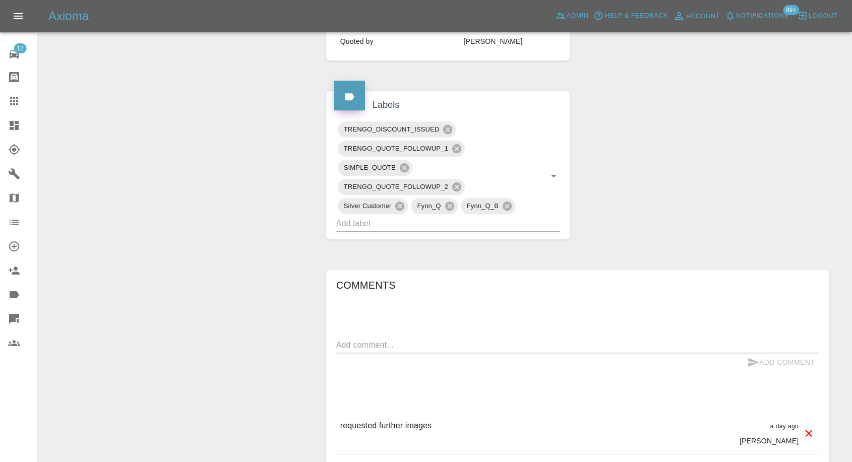
scroll to position [504, 0]
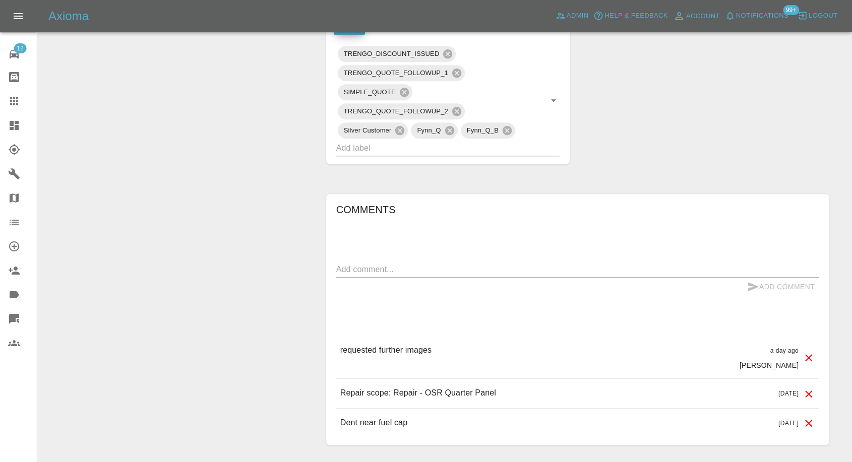
click at [419, 267] on textarea at bounding box center [577, 270] width 483 height 12
type textarea "Images added"
click at [750, 285] on icon "submit" at bounding box center [753, 287] width 12 height 12
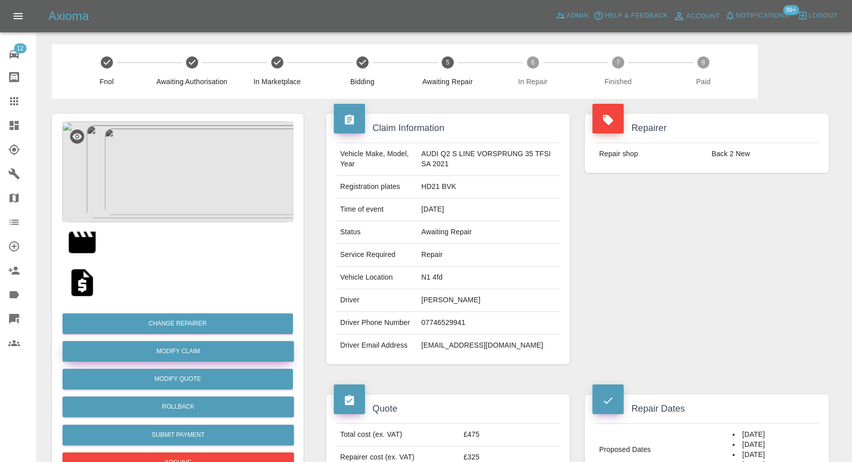
click at [190, 353] on link "Modify Claim" at bounding box center [178, 351] width 231 height 21
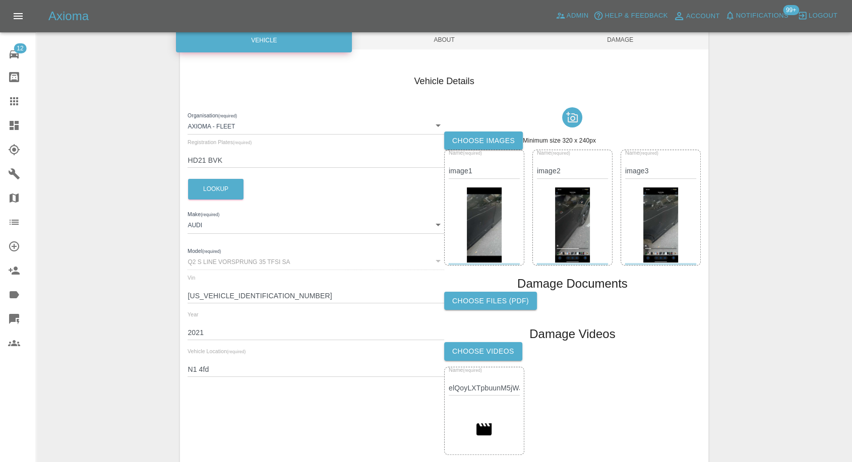
scroll to position [184, 0]
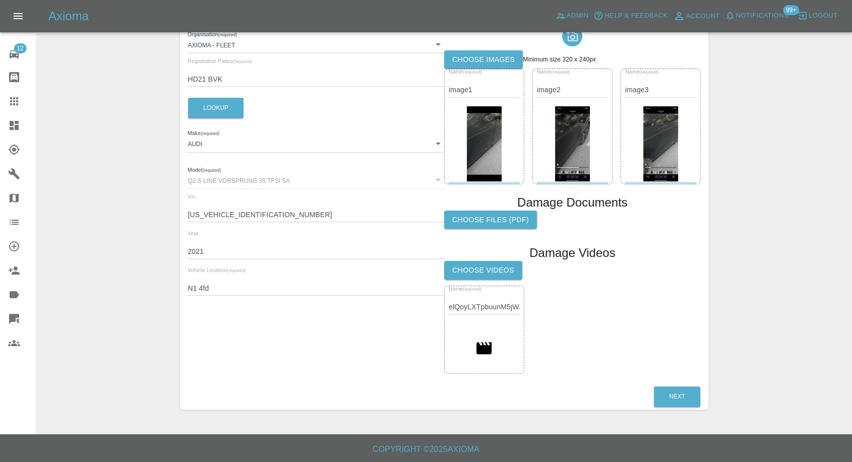
click at [492, 267] on label "Choose Videos" at bounding box center [483, 270] width 78 height 19
click at [0, 0] on input "Choose Videos" at bounding box center [0, 0] width 0 height 0
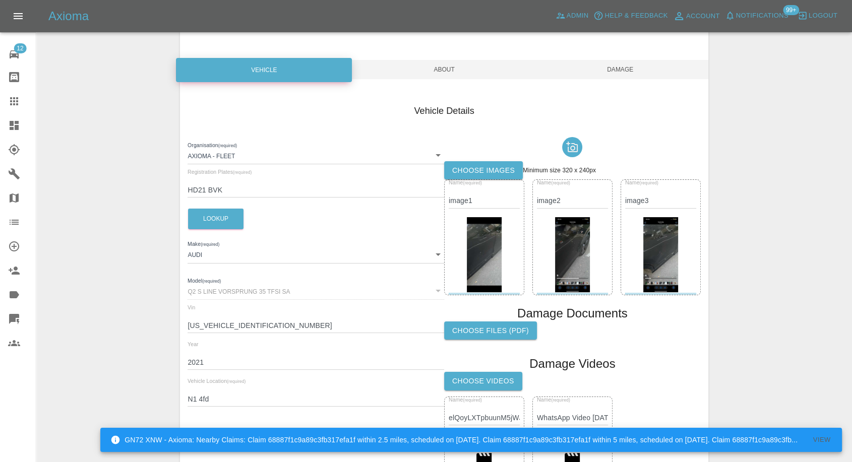
scroll to position [0, 0]
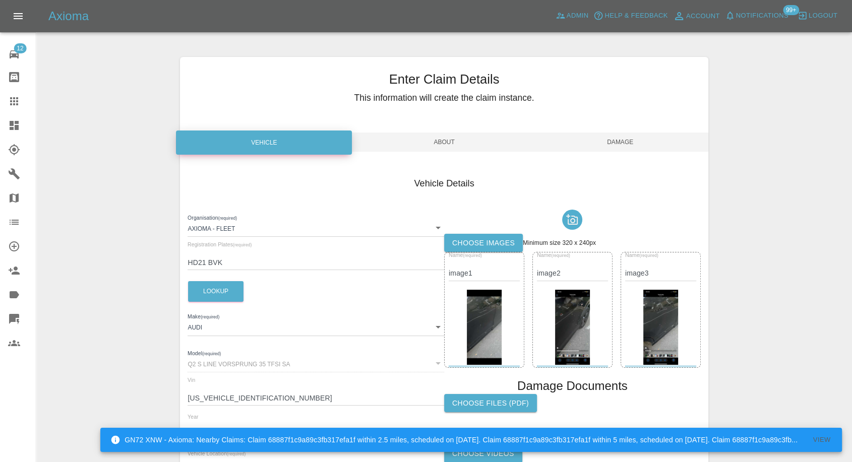
drag, startPoint x: 627, startPoint y: 150, endPoint x: 627, endPoint y: 160, distance: 10.6
click at [627, 149] on span "Damage" at bounding box center [621, 142] width 176 height 19
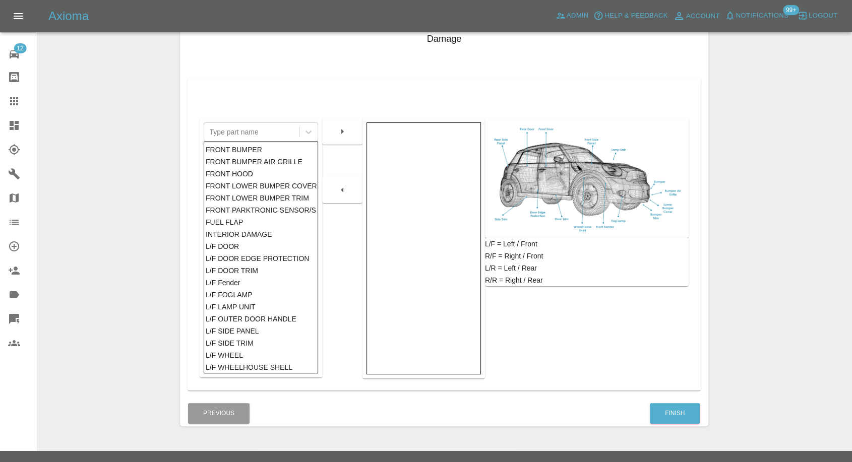
scroll to position [161, 0]
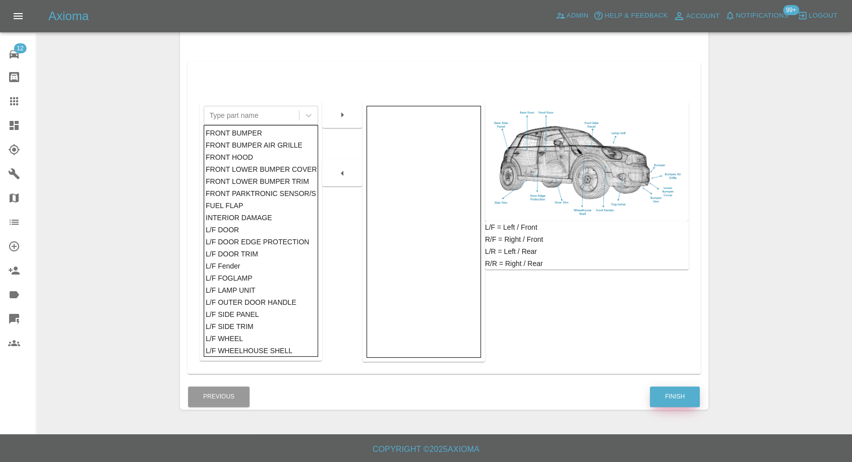
click at [677, 395] on button "Finish" at bounding box center [675, 397] width 50 height 21
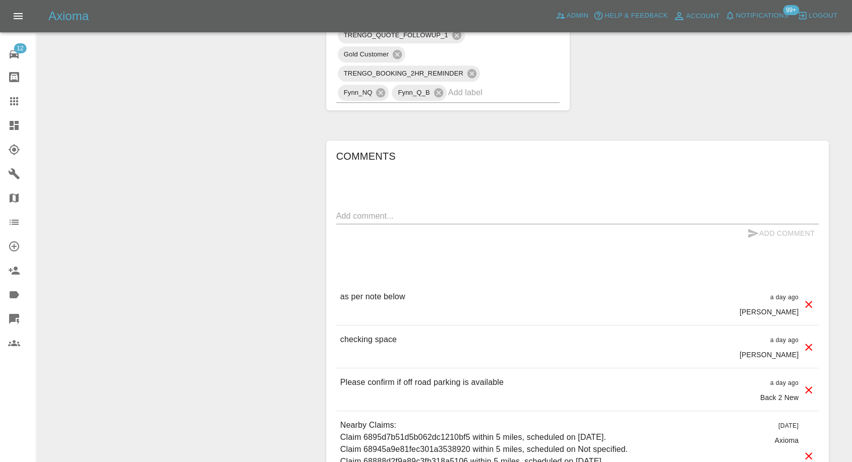
scroll to position [616, 0]
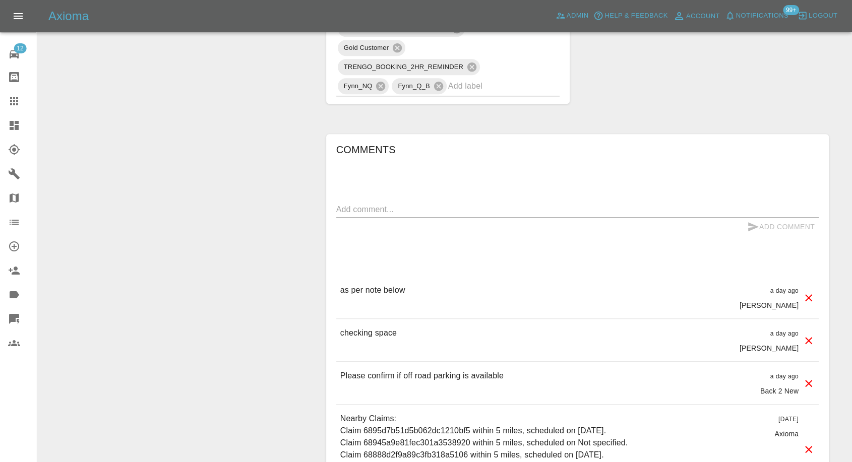
click at [391, 200] on div "Comments x Add Comment as per note below a day ago Castro as per note below a d…" at bounding box center [577, 347] width 483 height 411
click at [383, 208] on textarea at bounding box center [577, 210] width 483 height 12
paste textarea "N52SE is my mums address 5 minutes from mine she has a street property"
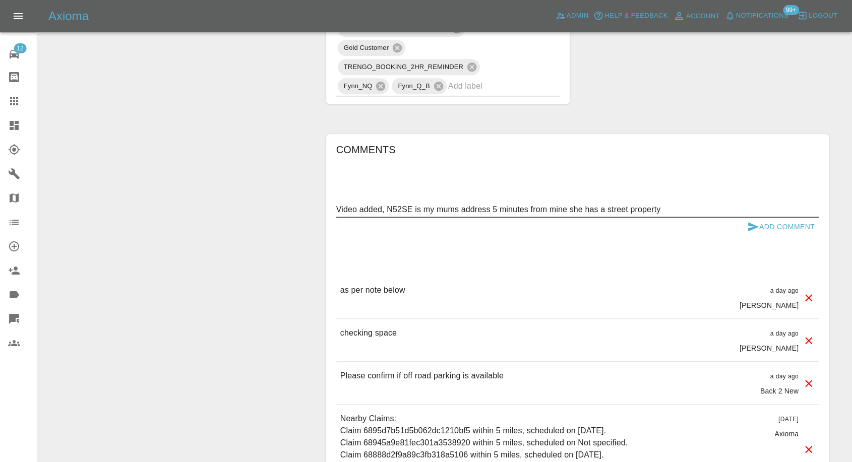
type textarea "Video added, N52SE is my mums address 5 minutes from mine she has a street prop…"
click at [750, 227] on icon "submit" at bounding box center [753, 226] width 11 height 9
